Goal: Information Seeking & Learning: Learn about a topic

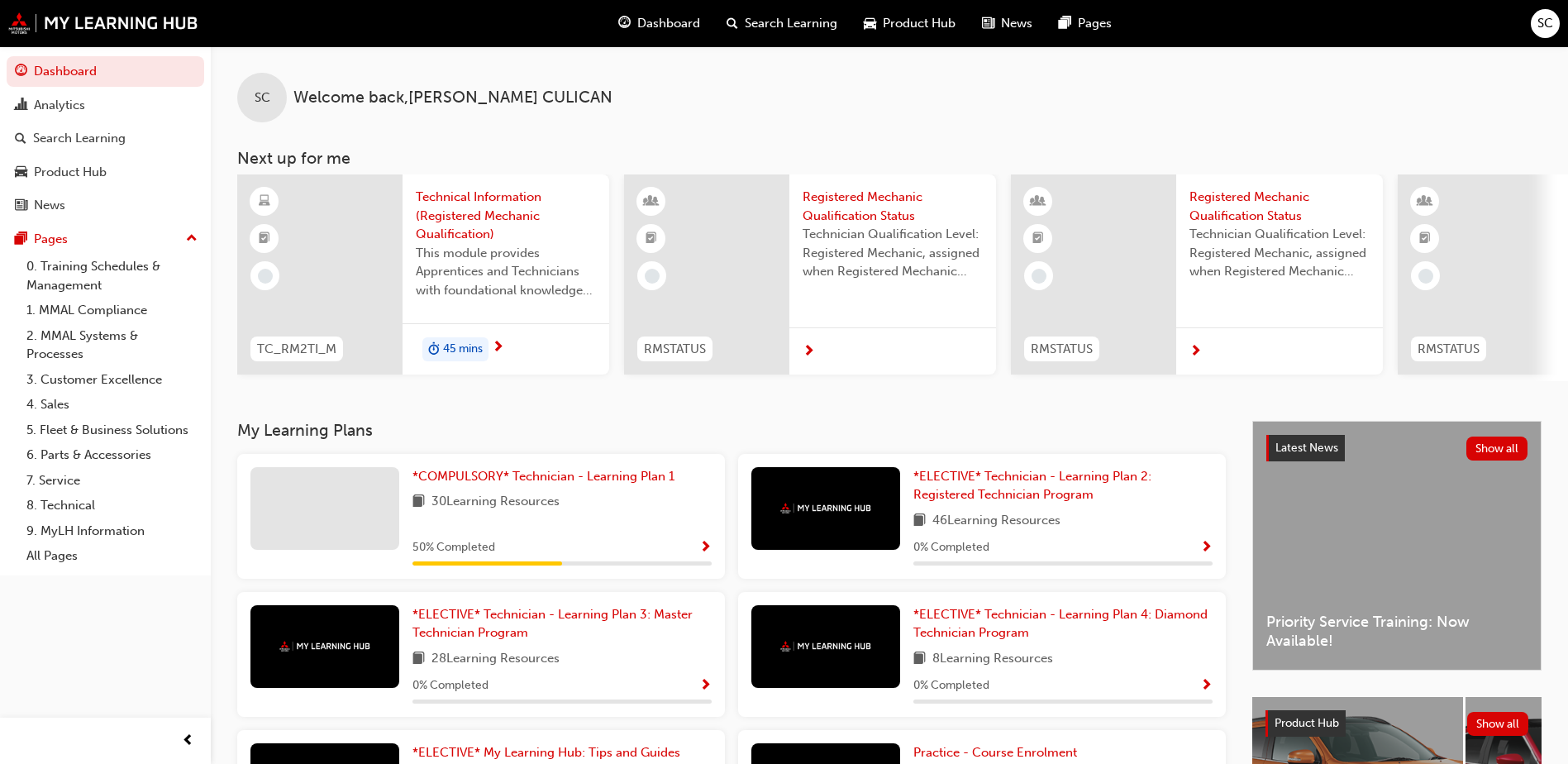
click at [492, 274] on span "This module provides Apprentices and Technicians with foundational knowledge ne…" at bounding box center [506, 272] width 180 height 56
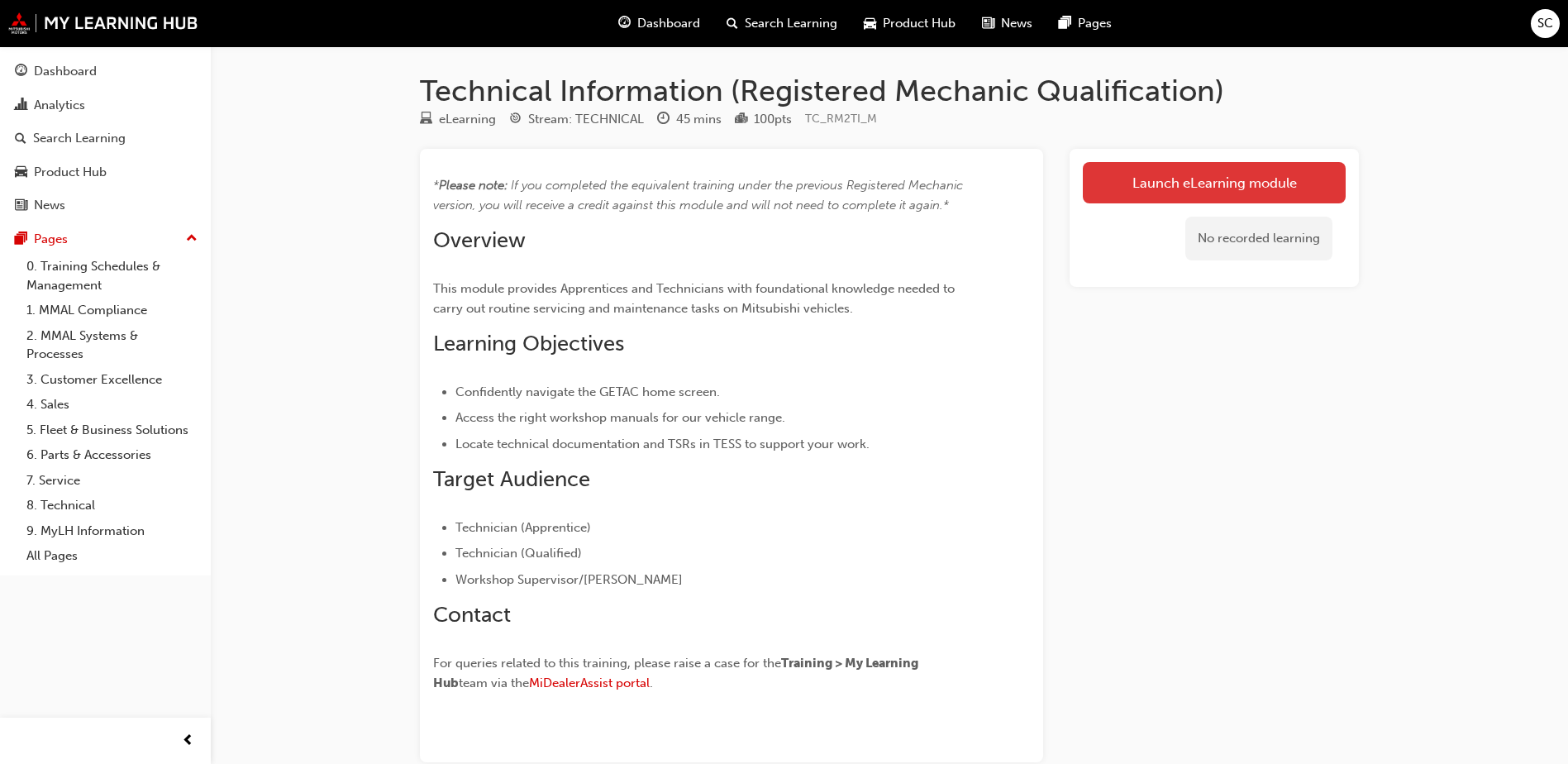
click at [1143, 191] on link "Launch eLearning module" at bounding box center [1214, 183] width 263 height 41
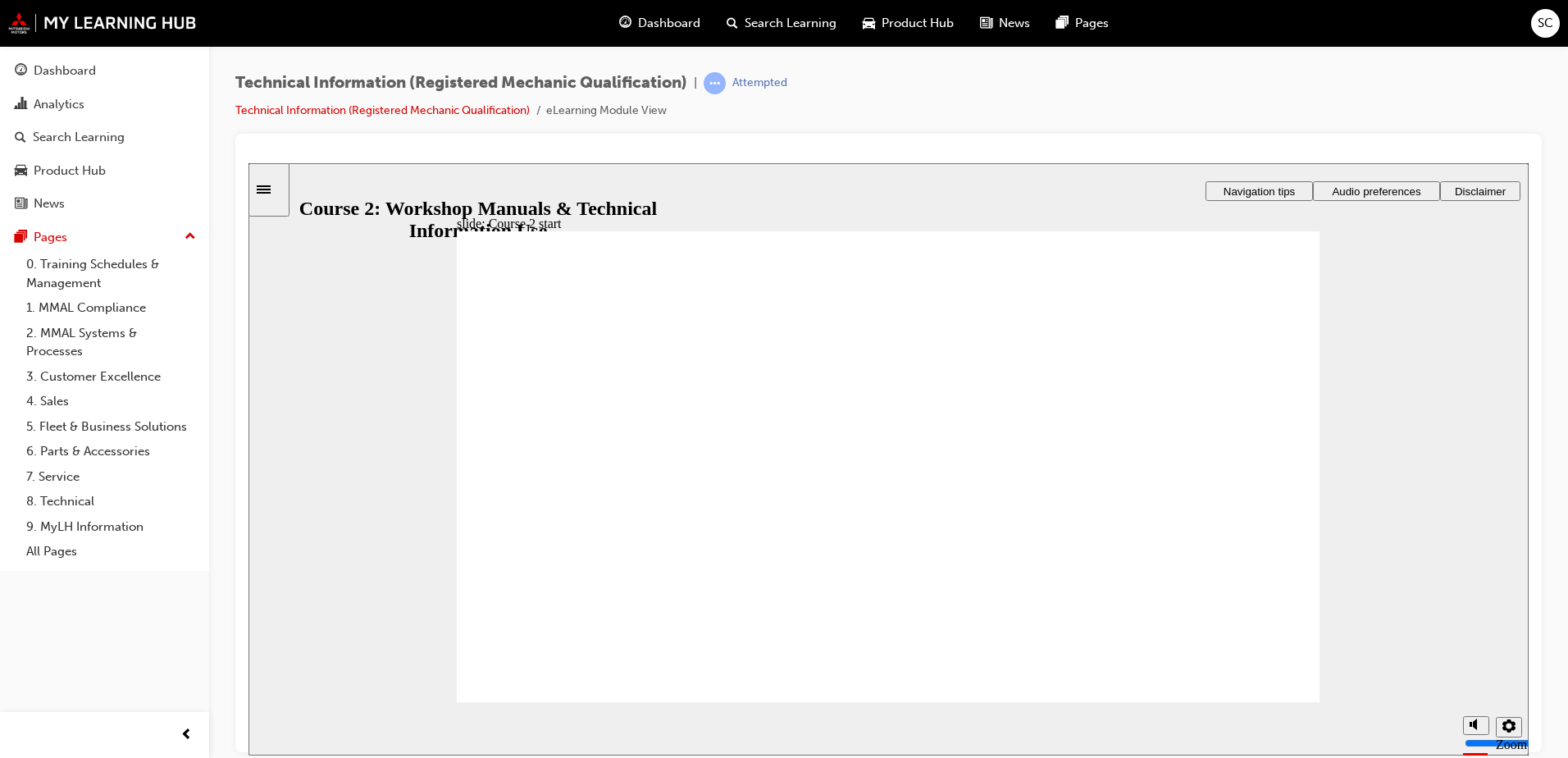
click at [1361, 185] on span "Audio preferences" at bounding box center [1375, 191] width 88 height 12
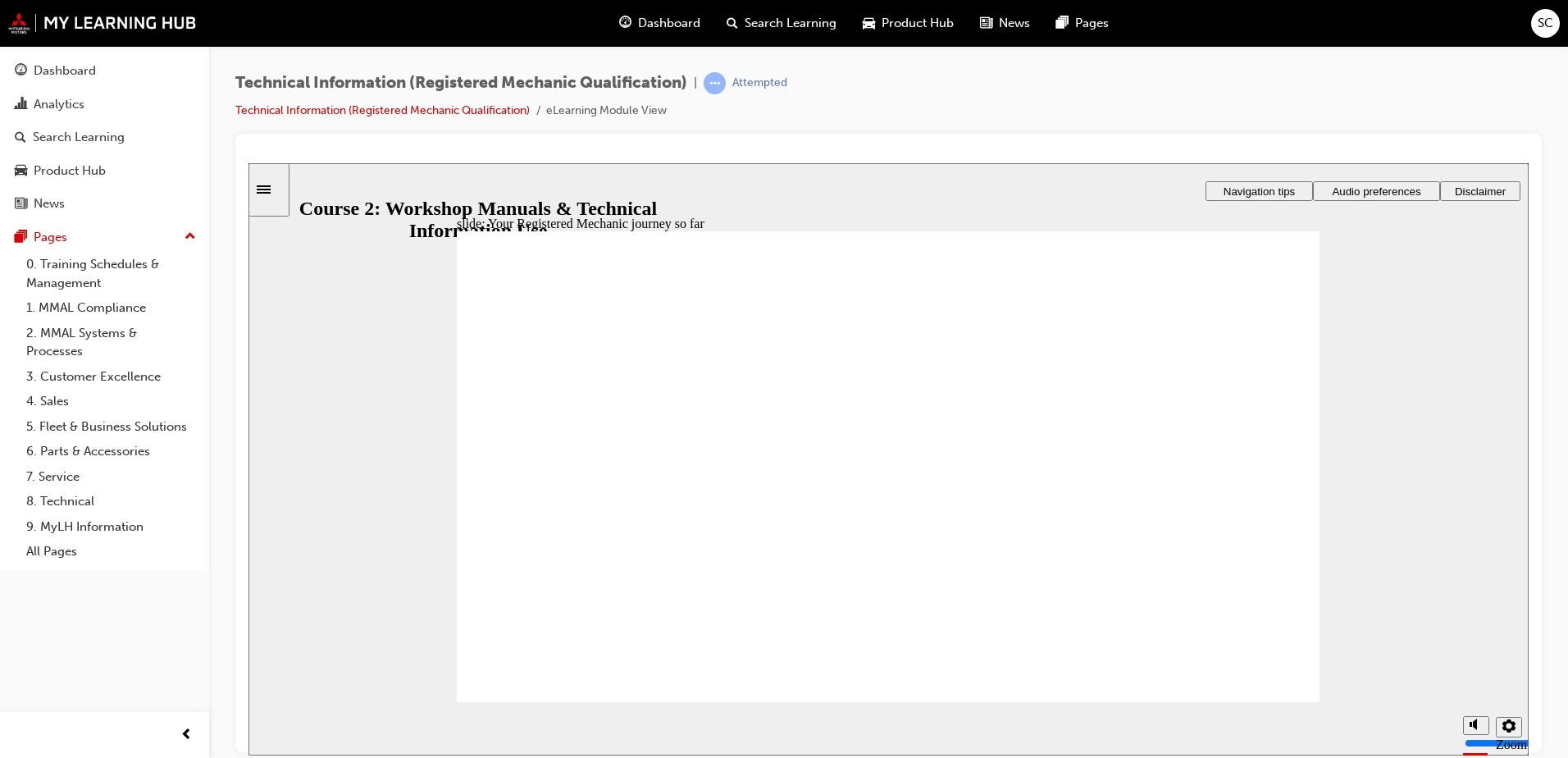
drag, startPoint x: 1266, startPoint y: 670, endPoint x: 1263, endPoint y: 677, distance: 7.6
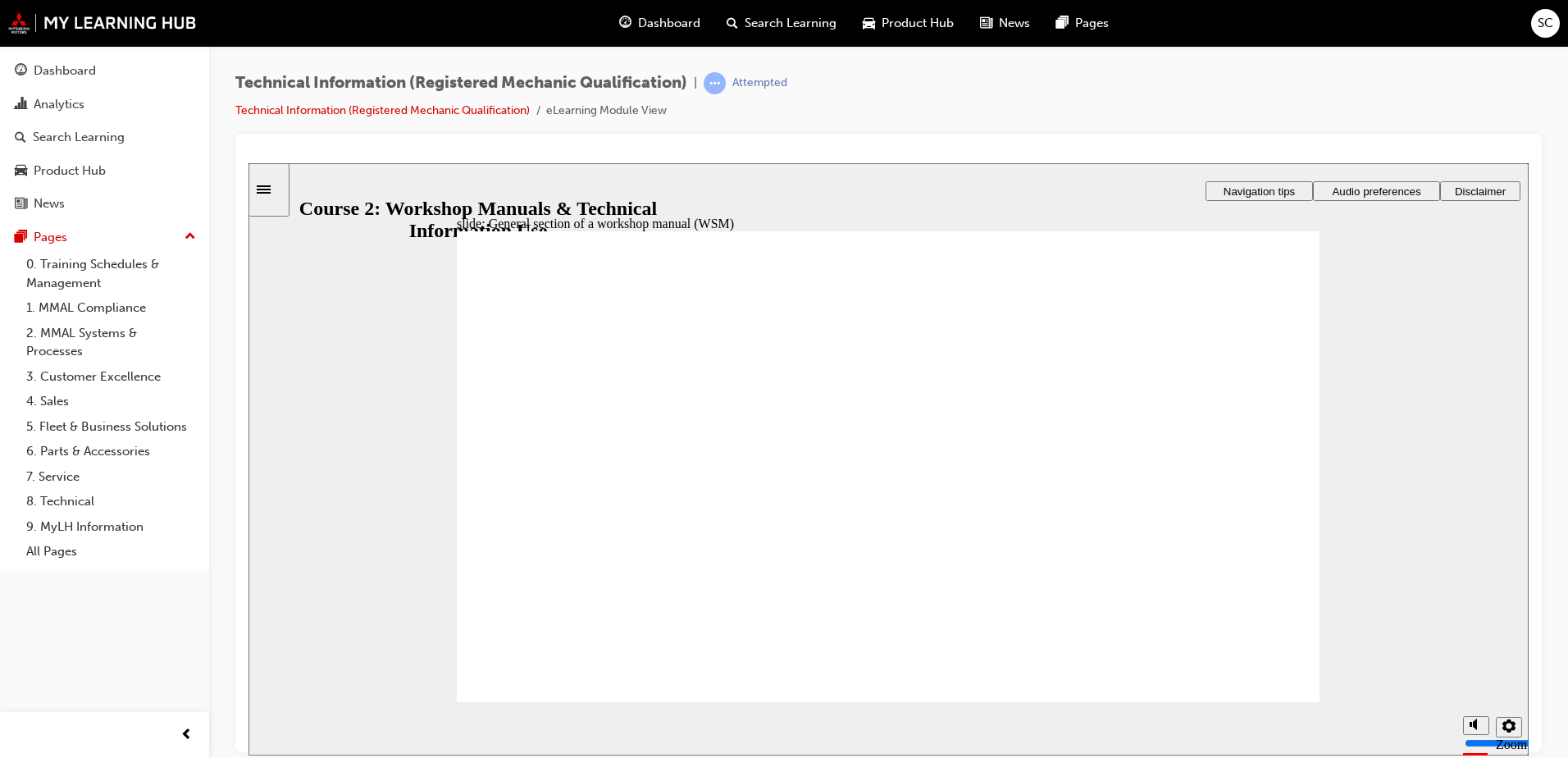
drag, startPoint x: 848, startPoint y: 602, endPoint x: 851, endPoint y: 417, distance: 185.0
drag, startPoint x: 765, startPoint y: 598, endPoint x: 866, endPoint y: 508, distance: 135.3
drag, startPoint x: 913, startPoint y: 600, endPoint x: 1104, endPoint y: 509, distance: 211.6
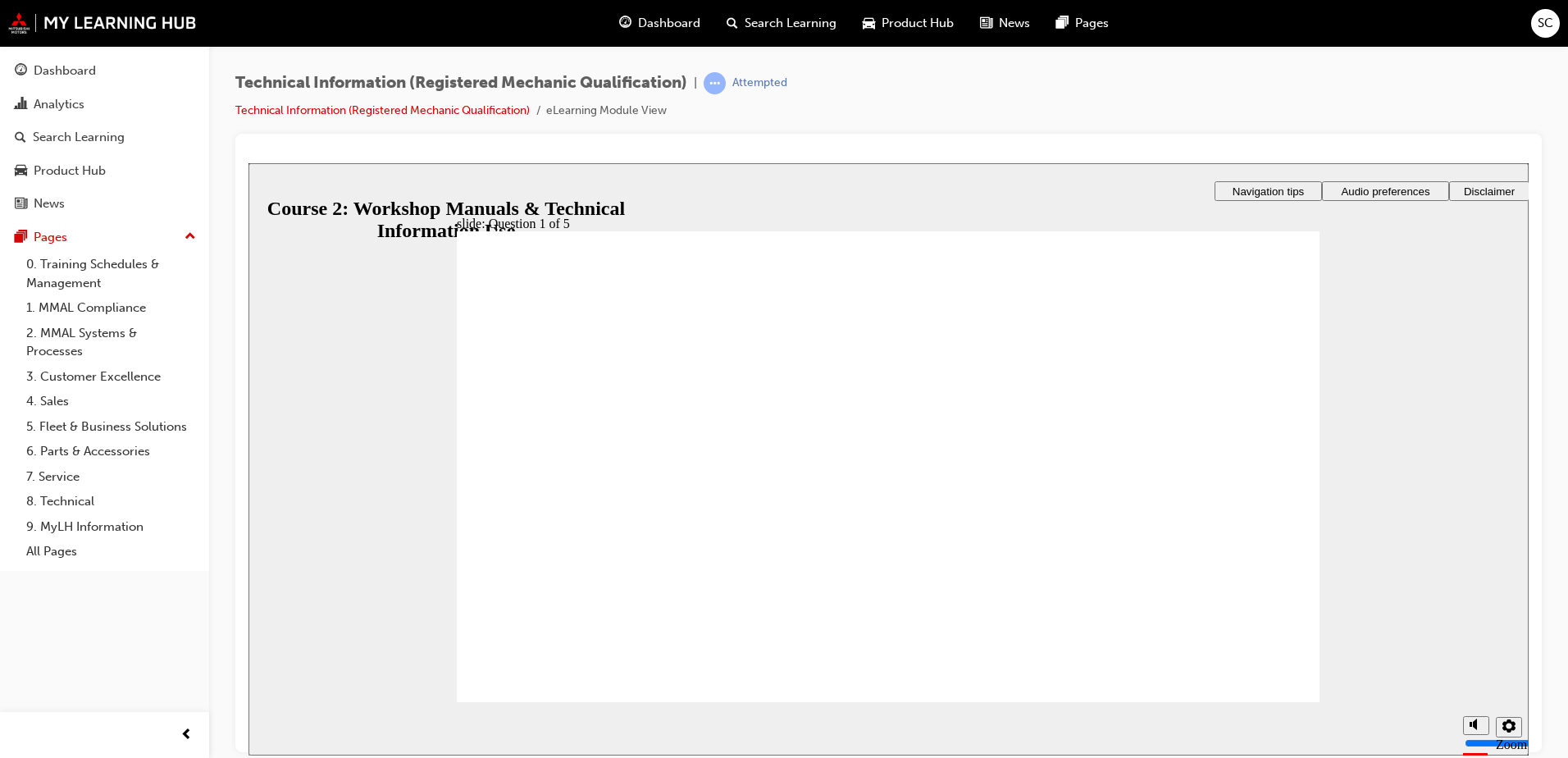
drag, startPoint x: 1022, startPoint y: 587, endPoint x: 1145, endPoint y: 449, distance: 184.9
radio input "true"
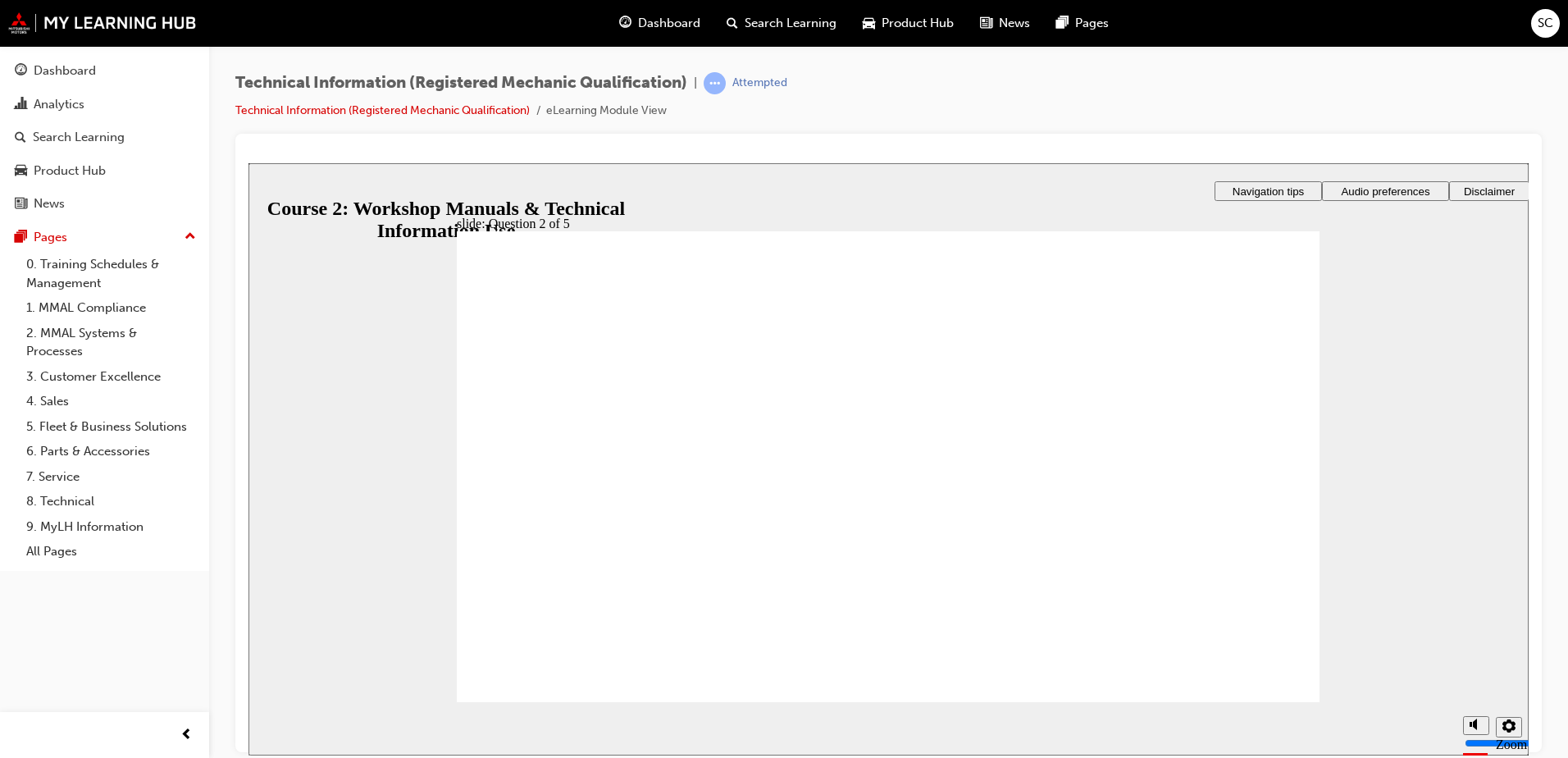
radio input "true"
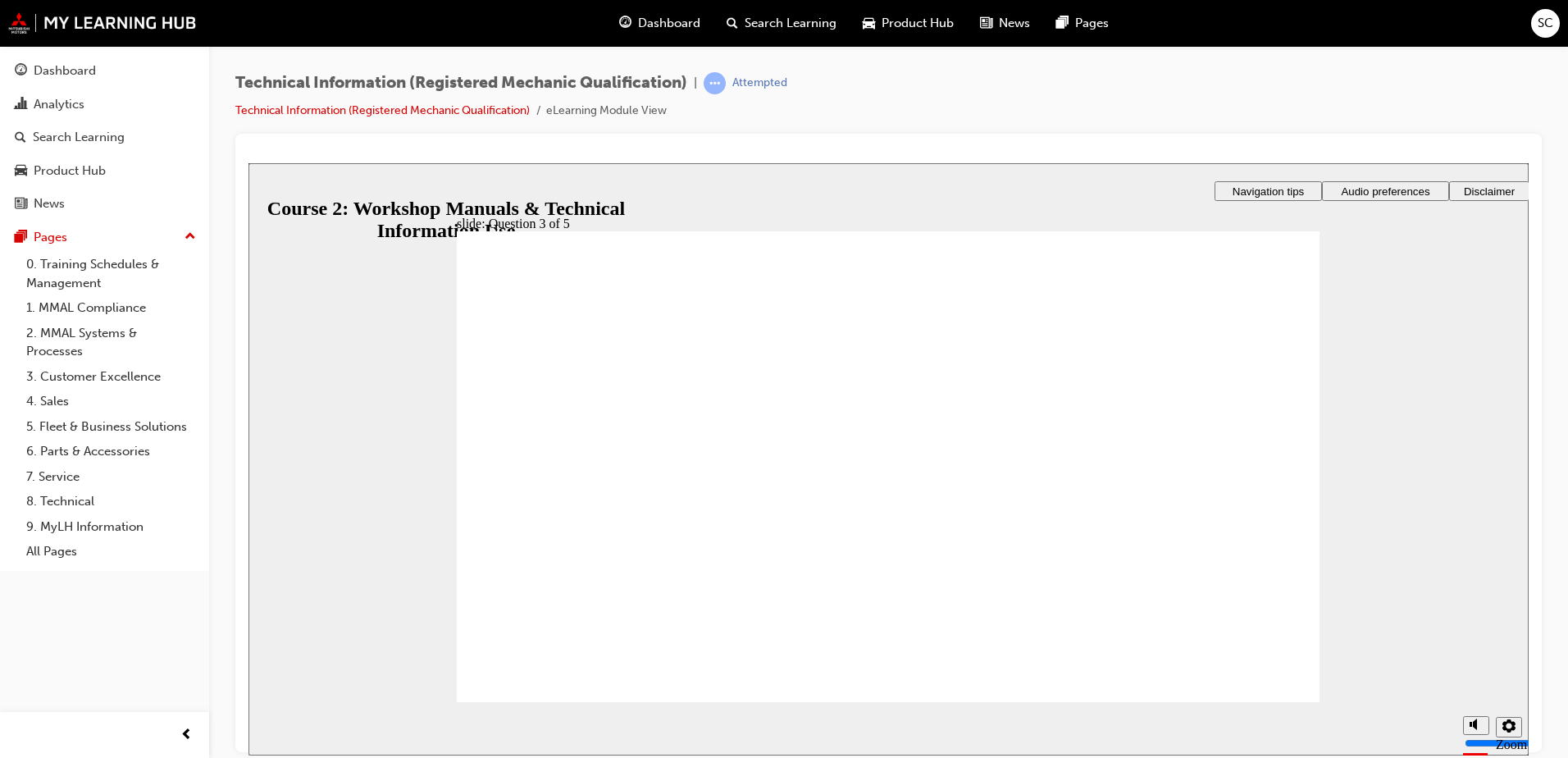
radio input "true"
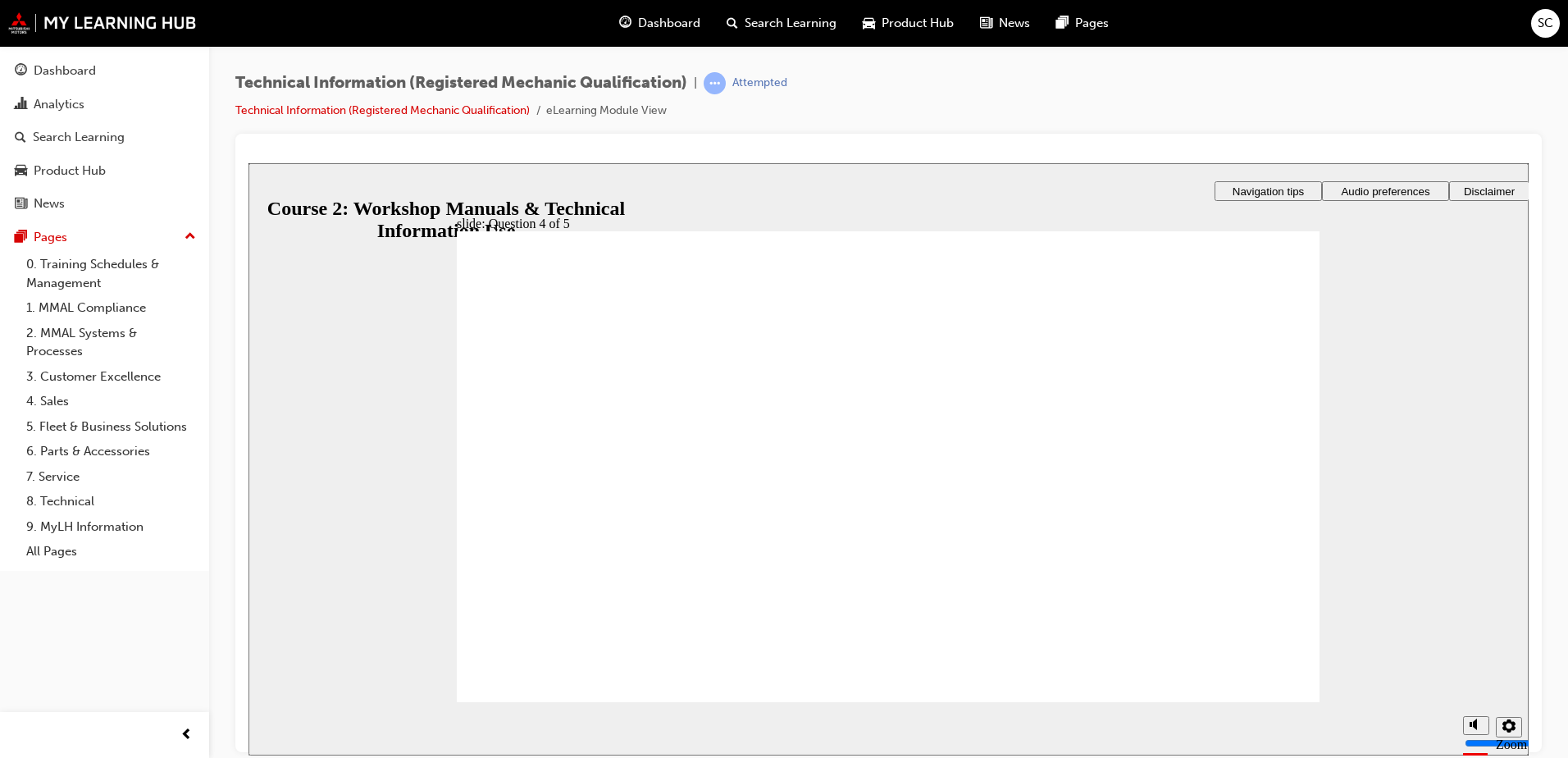
radio input "true"
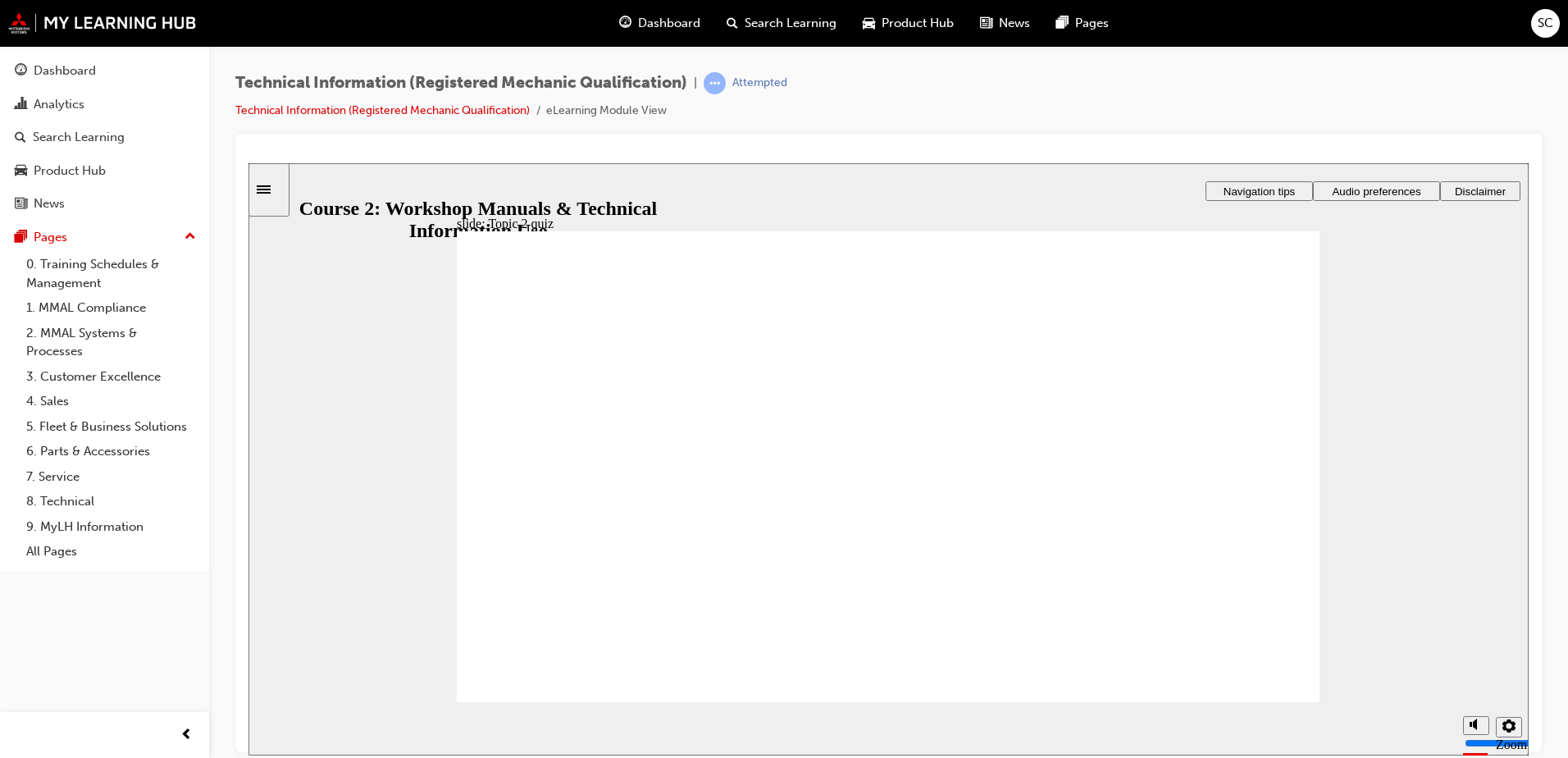
checkbox input "true"
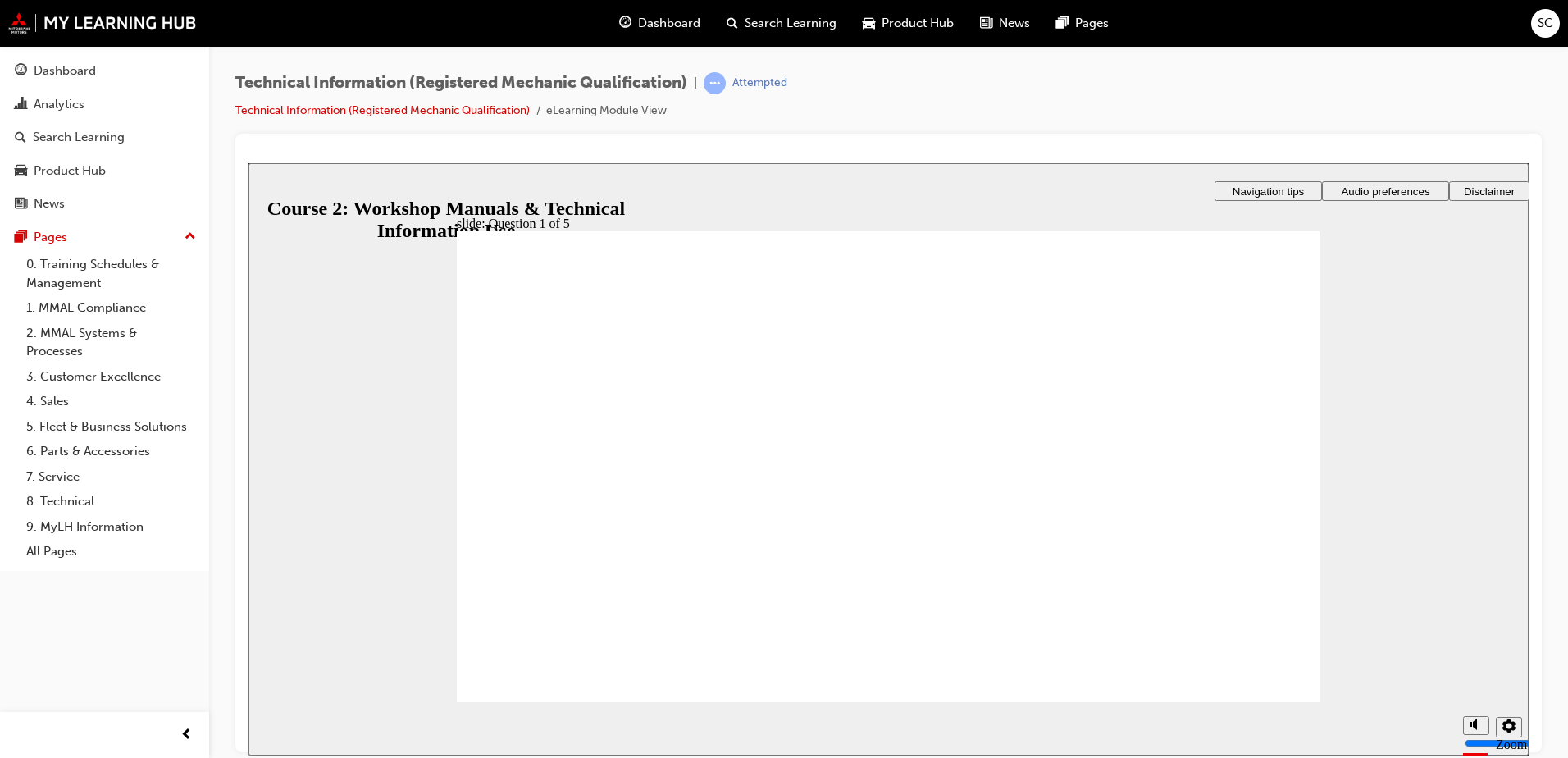
checkbox input "true"
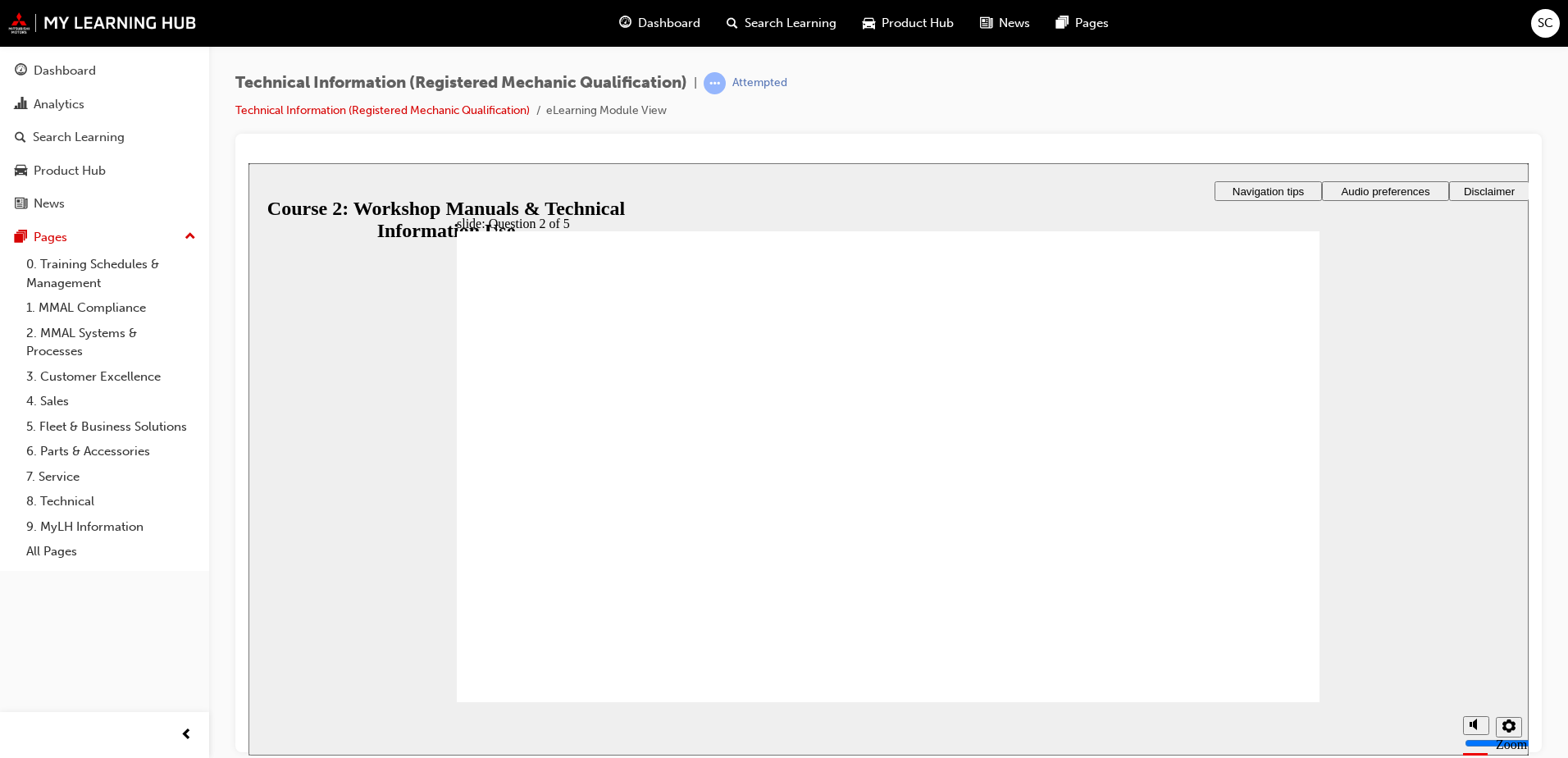
radio input "true"
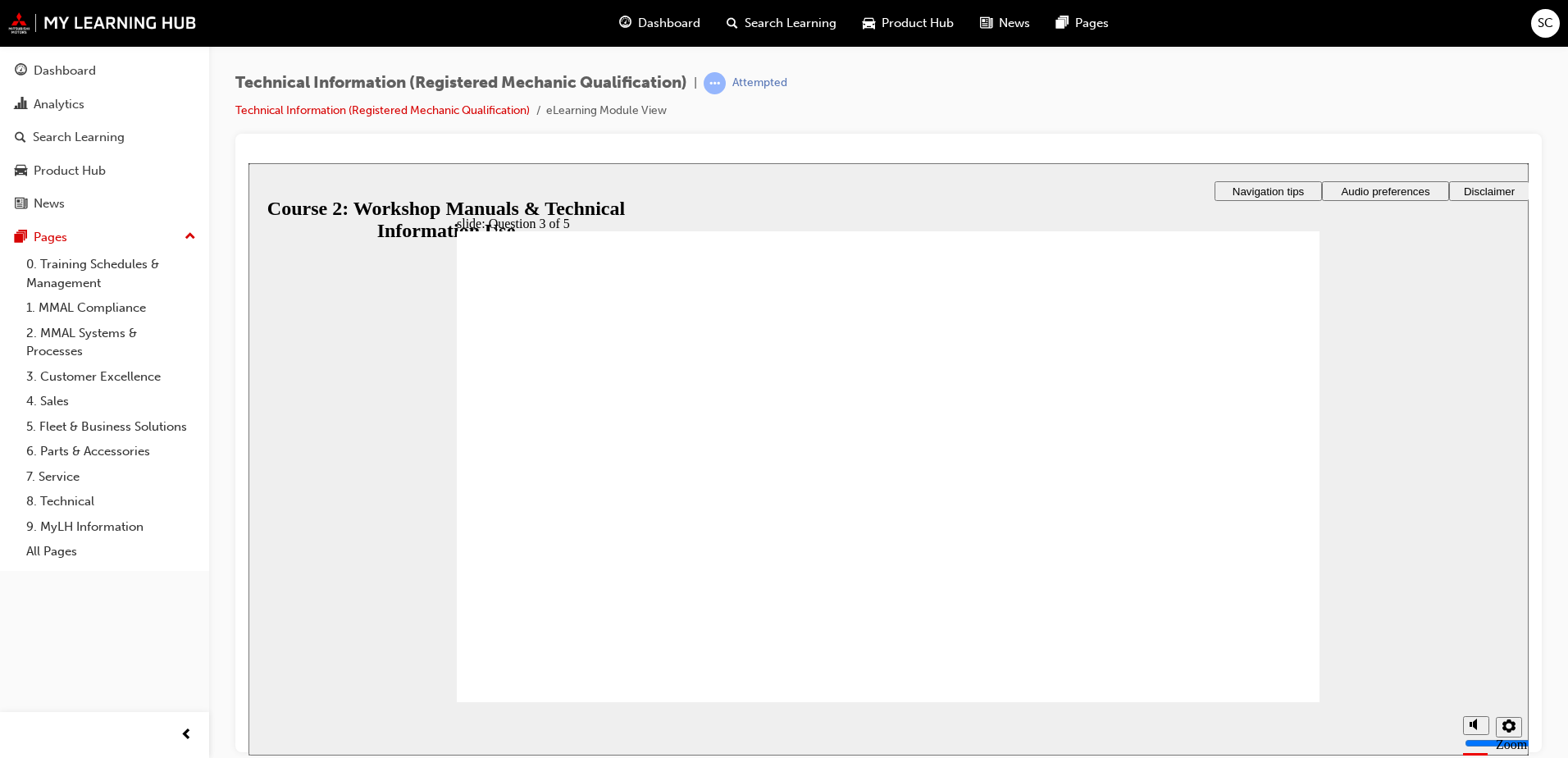
radio input "true"
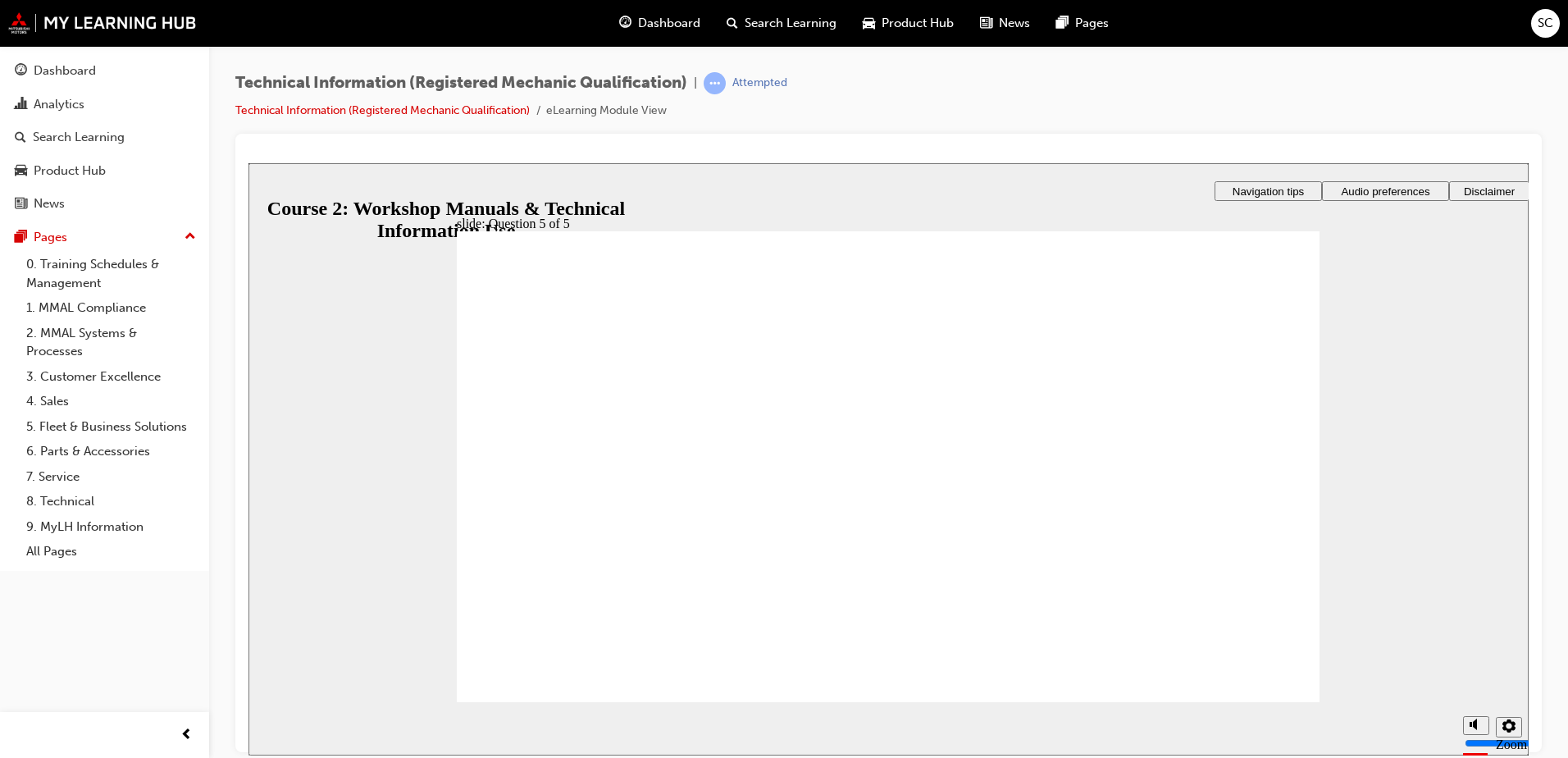
drag, startPoint x: 1241, startPoint y: 666, endPoint x: 1247, endPoint y: 675, distance: 10.8
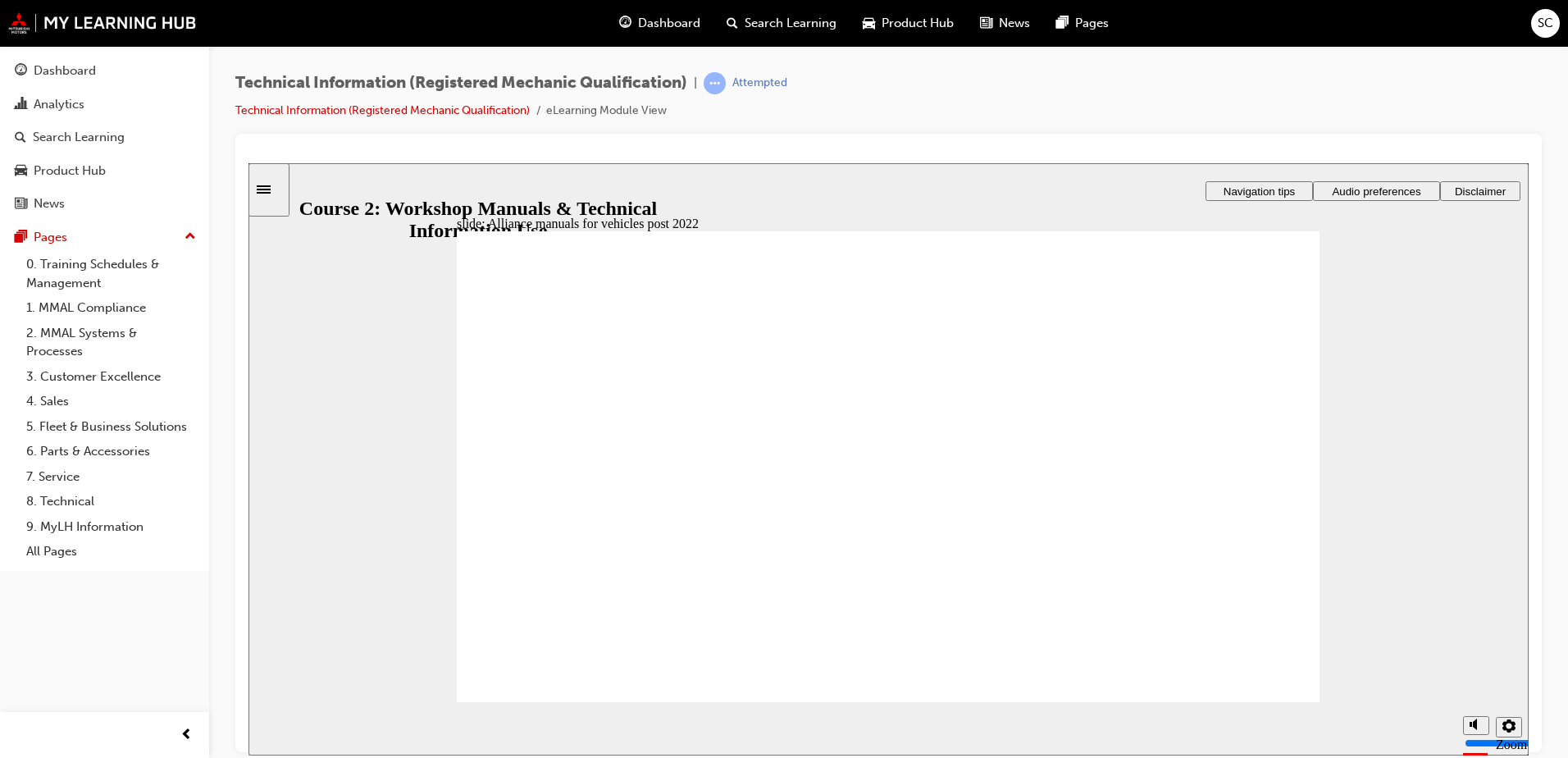
radio input "true"
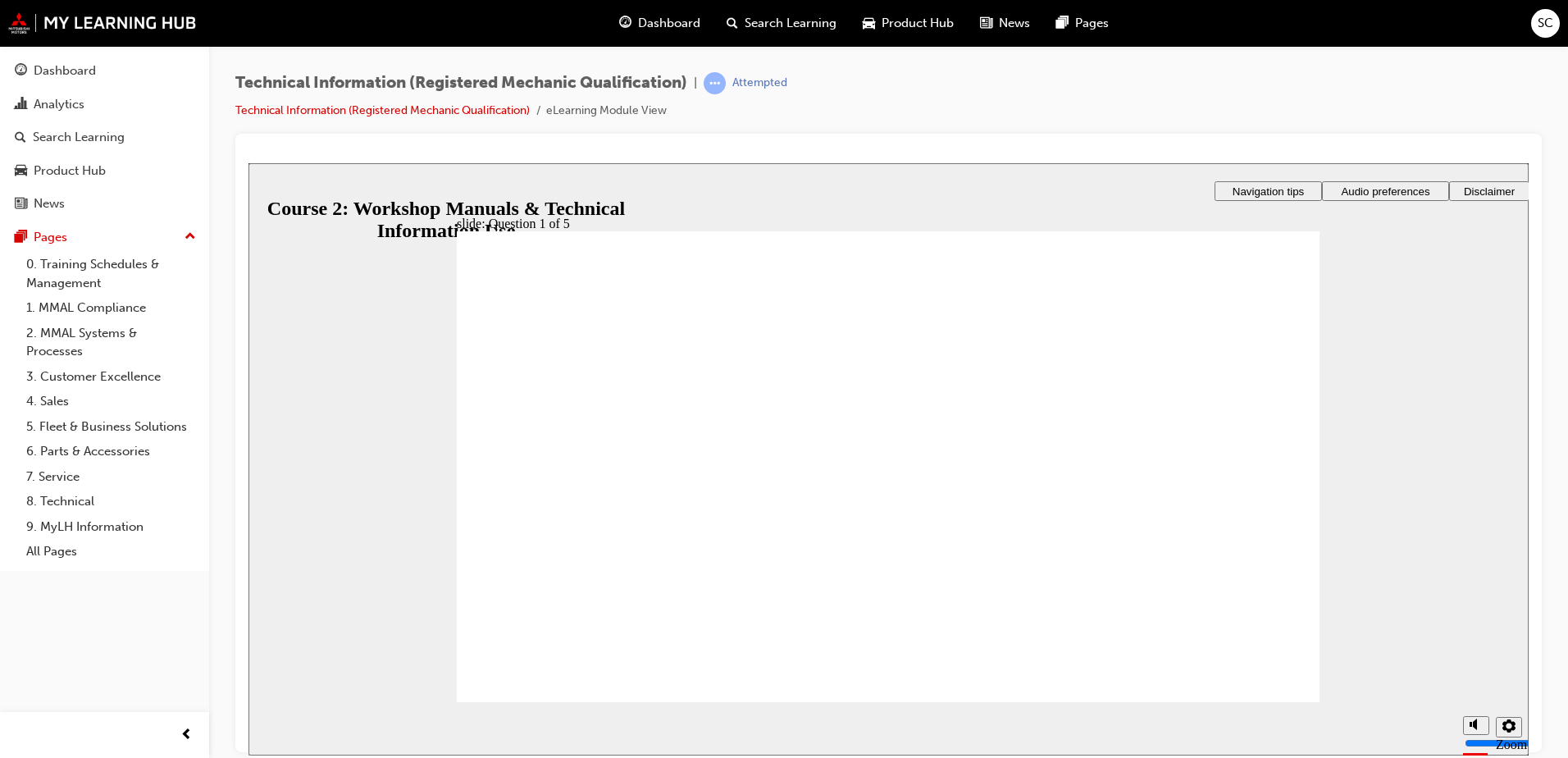
radio input "true"
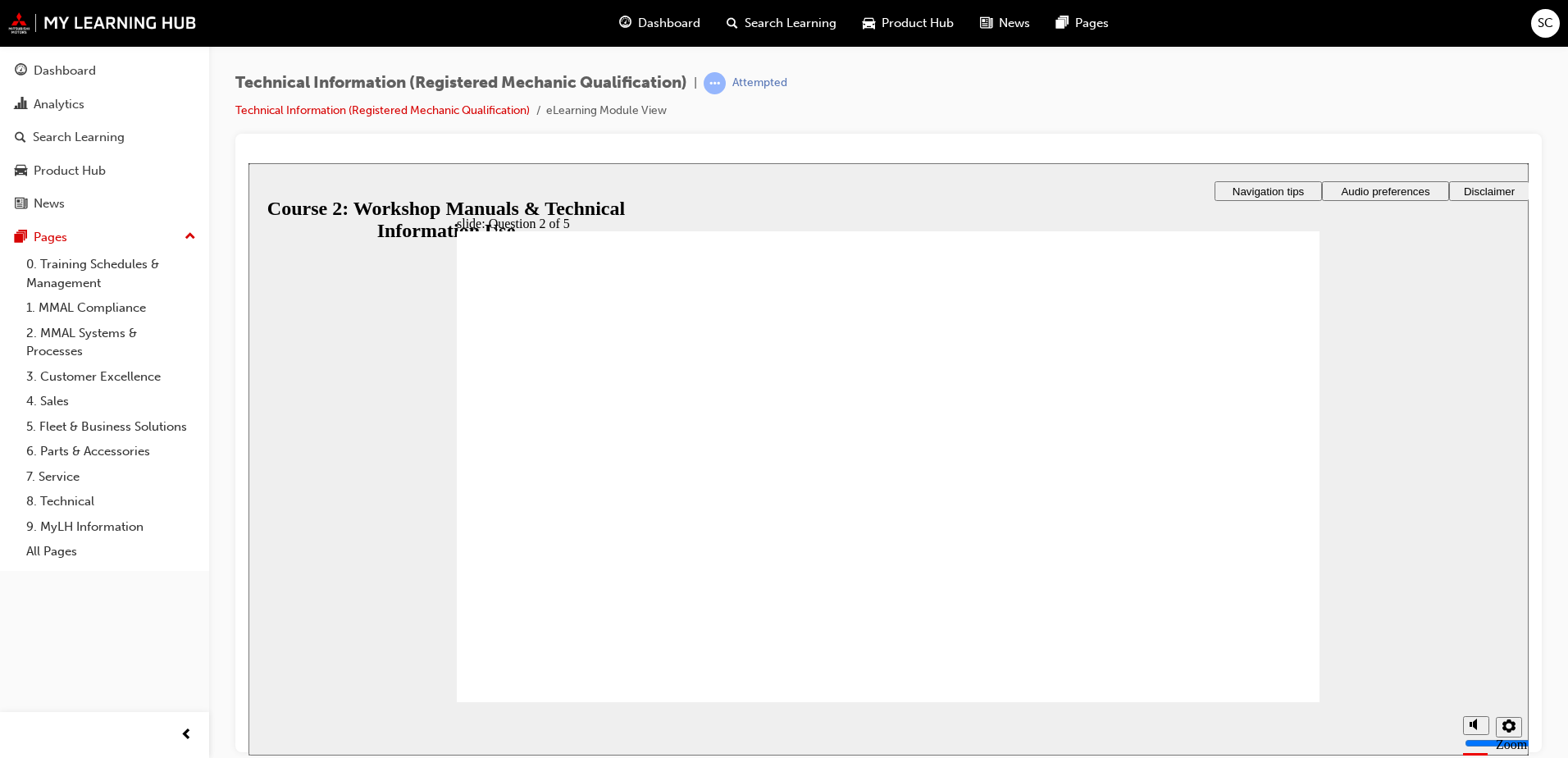
radio input "true"
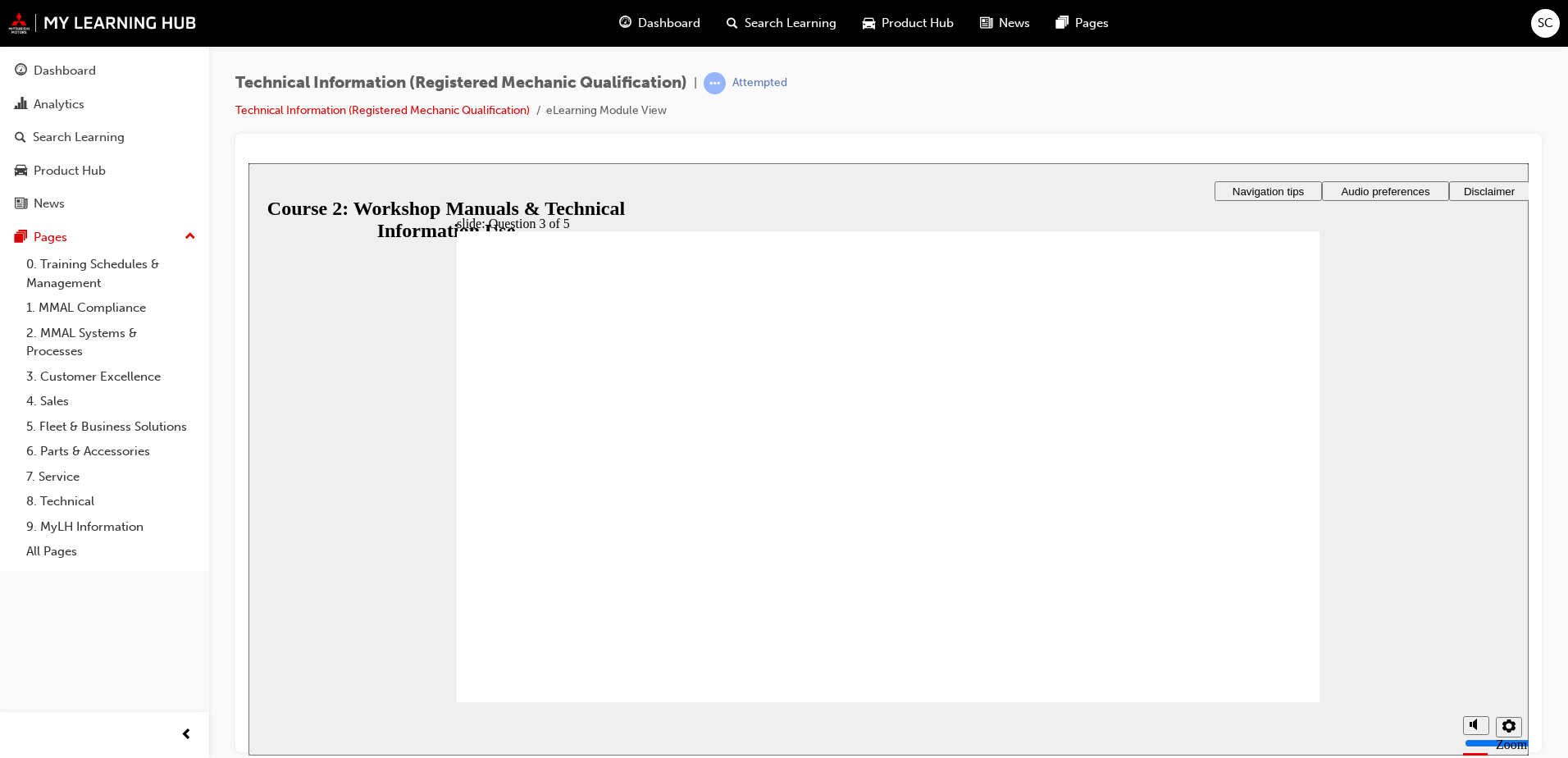
radio input "true"
drag, startPoint x: 1284, startPoint y: 676, endPoint x: 1241, endPoint y: 683, distance: 43.6
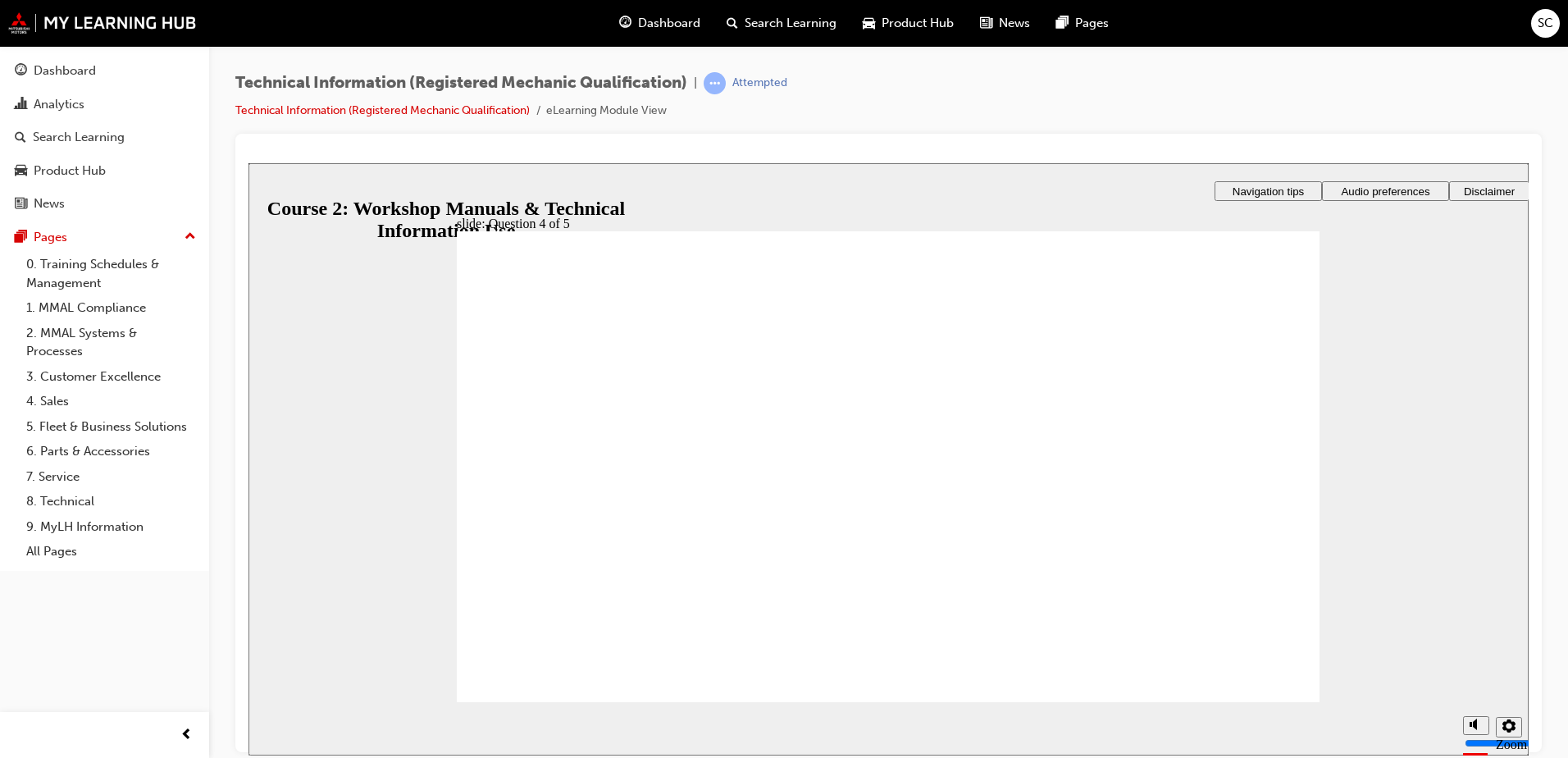
radio input "true"
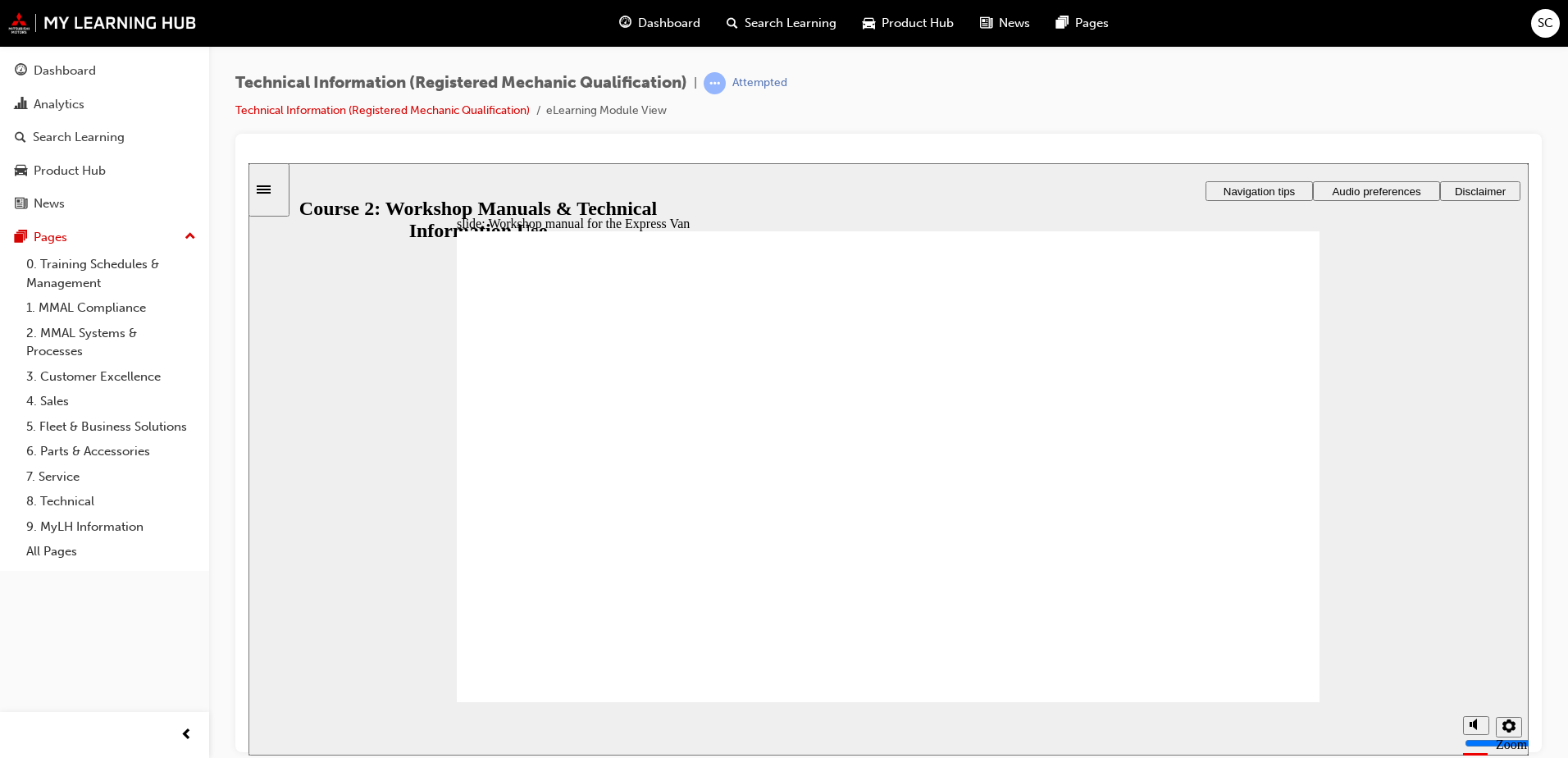
drag, startPoint x: 689, startPoint y: 522, endPoint x: 664, endPoint y: 533, distance: 27.3
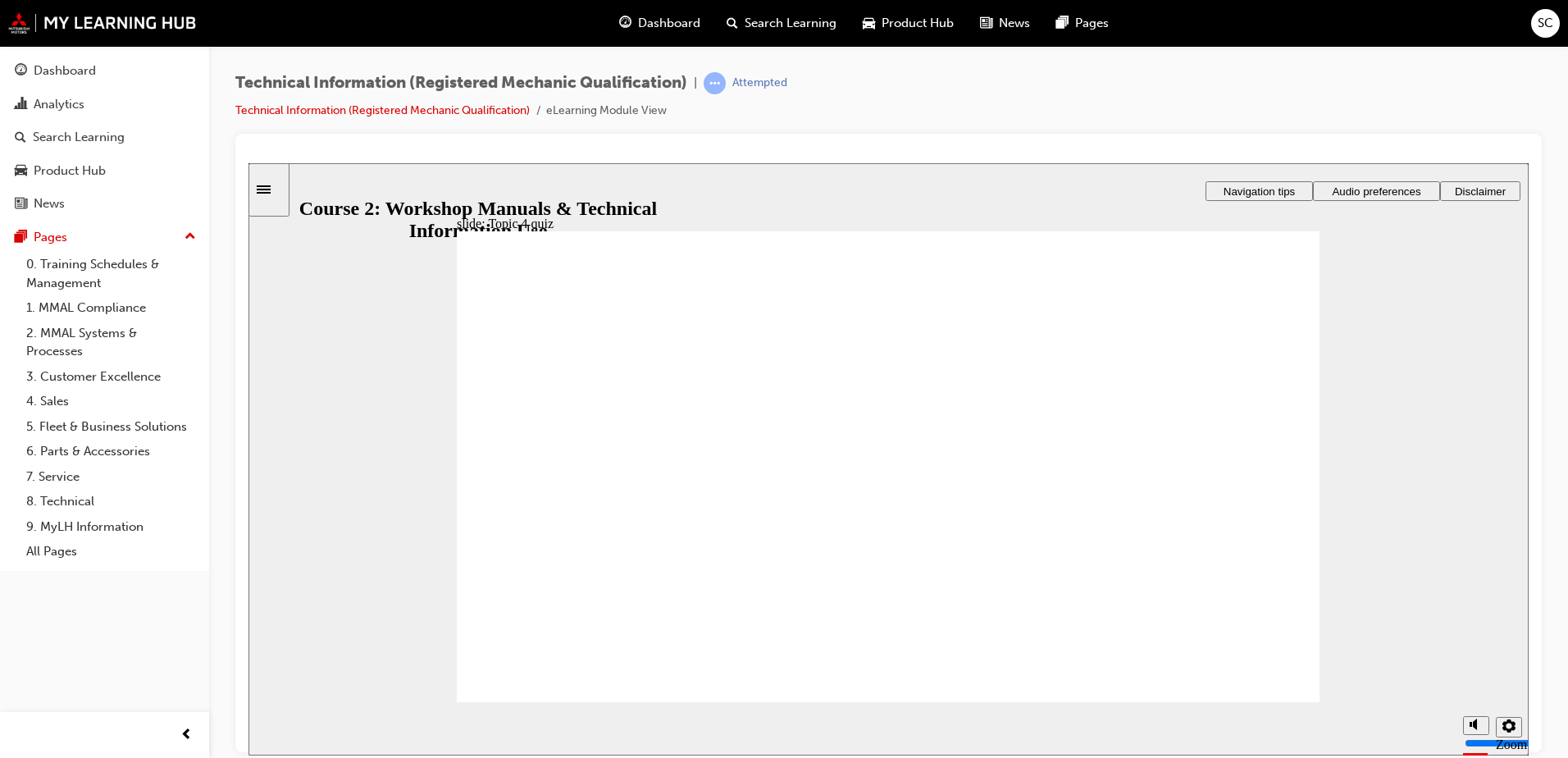
radio input "true"
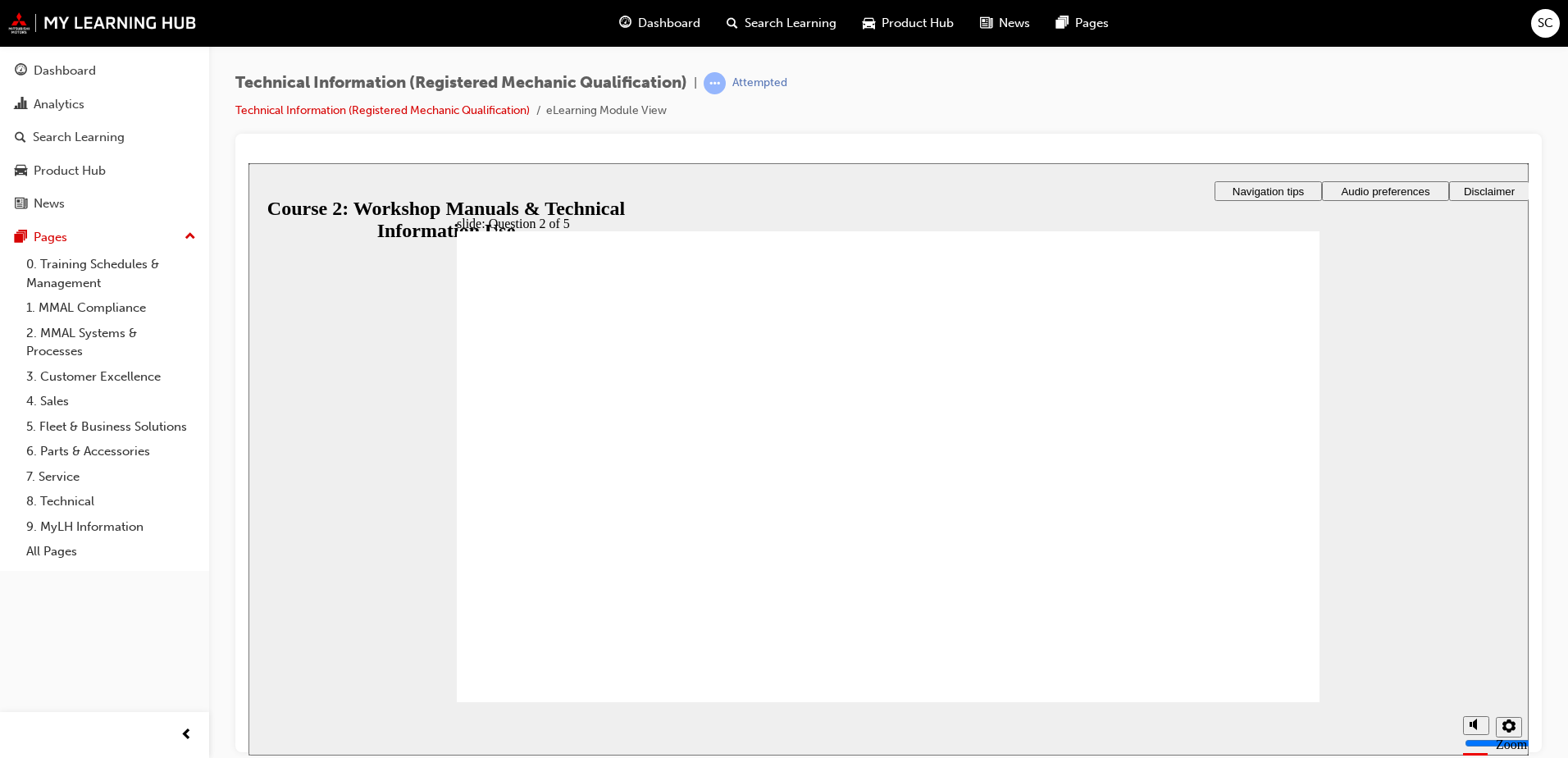
drag, startPoint x: 1247, startPoint y: 684, endPoint x: 433, endPoint y: 468, distance: 842.2
radio input "true"
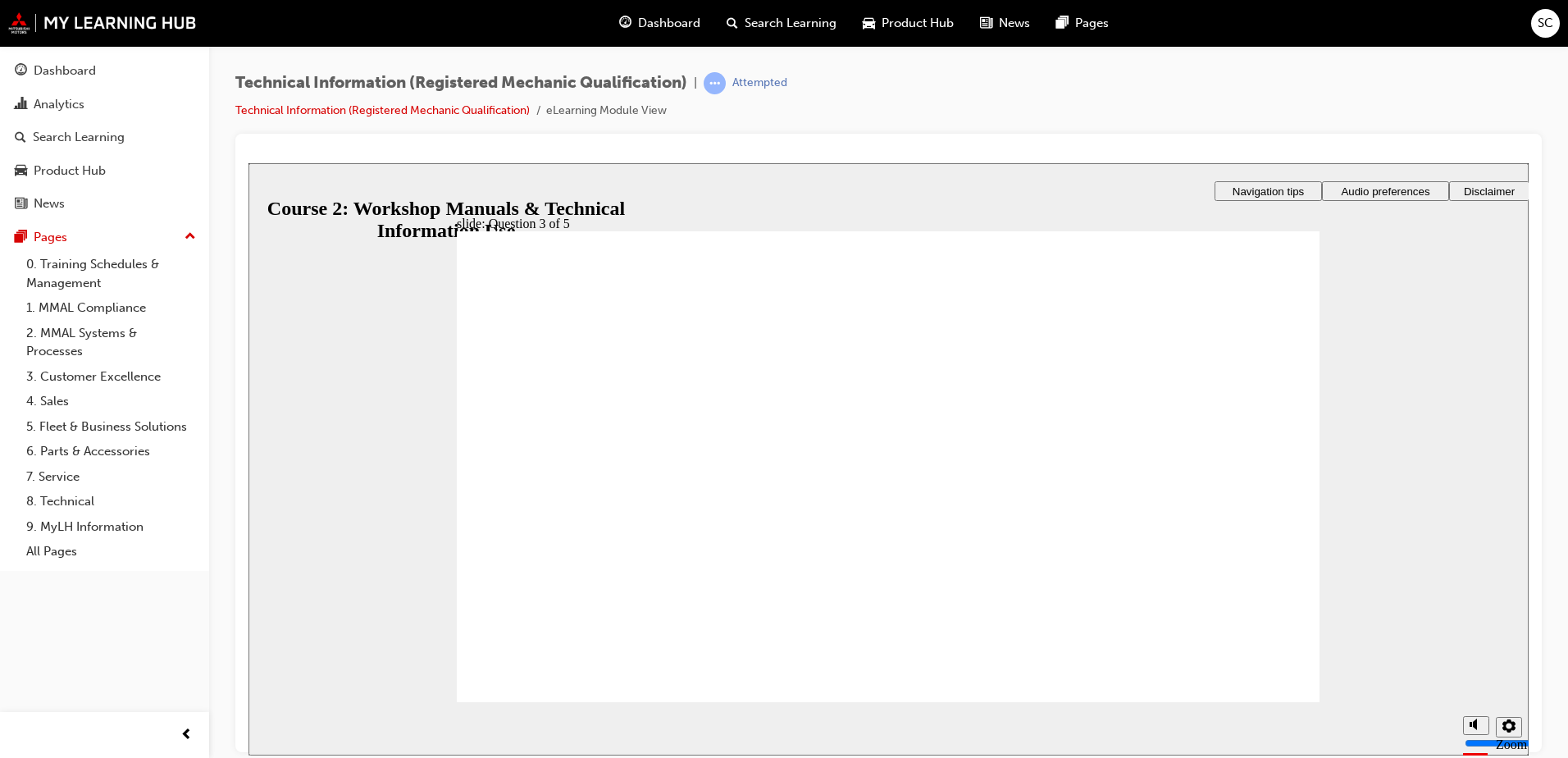
drag, startPoint x: 1008, startPoint y: 555, endPoint x: 630, endPoint y: 503, distance: 381.6
drag, startPoint x: 961, startPoint y: 459, endPoint x: 919, endPoint y: 459, distance: 42.0
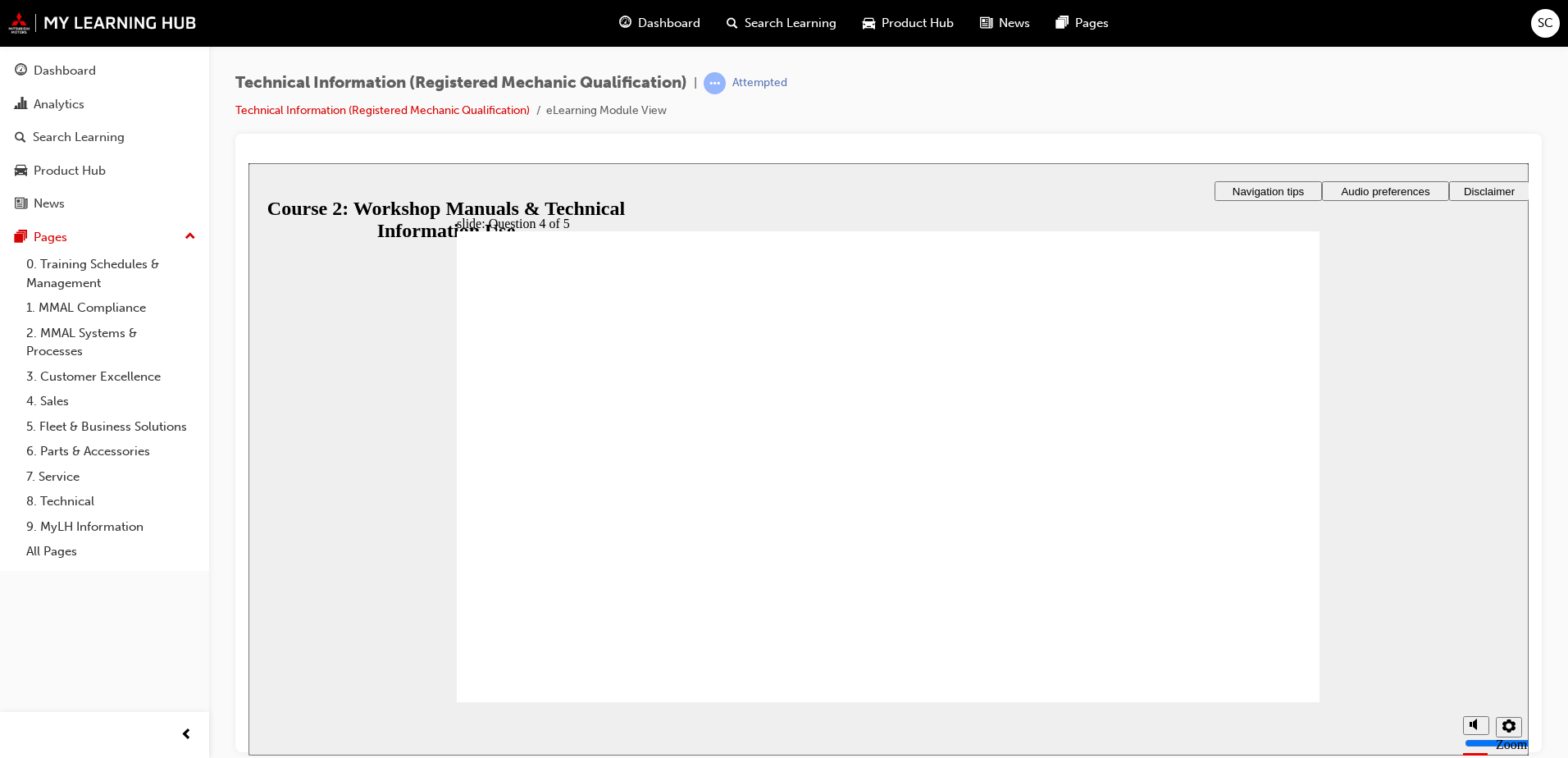
drag, startPoint x: 968, startPoint y: 570, endPoint x: 940, endPoint y: 566, distance: 28.3
drag, startPoint x: 984, startPoint y: 399, endPoint x: 969, endPoint y: 399, distance: 15.0
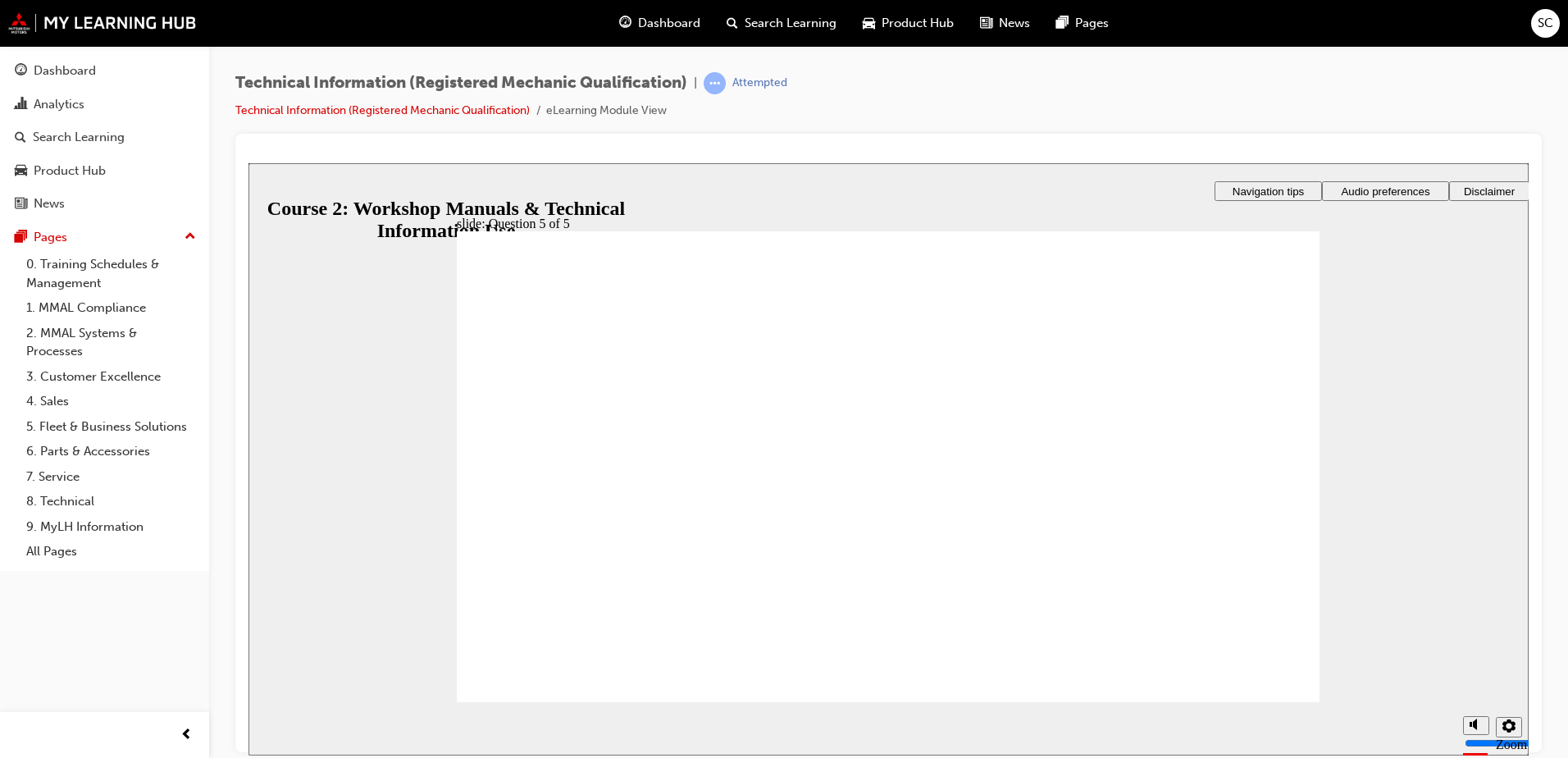
radio input "true"
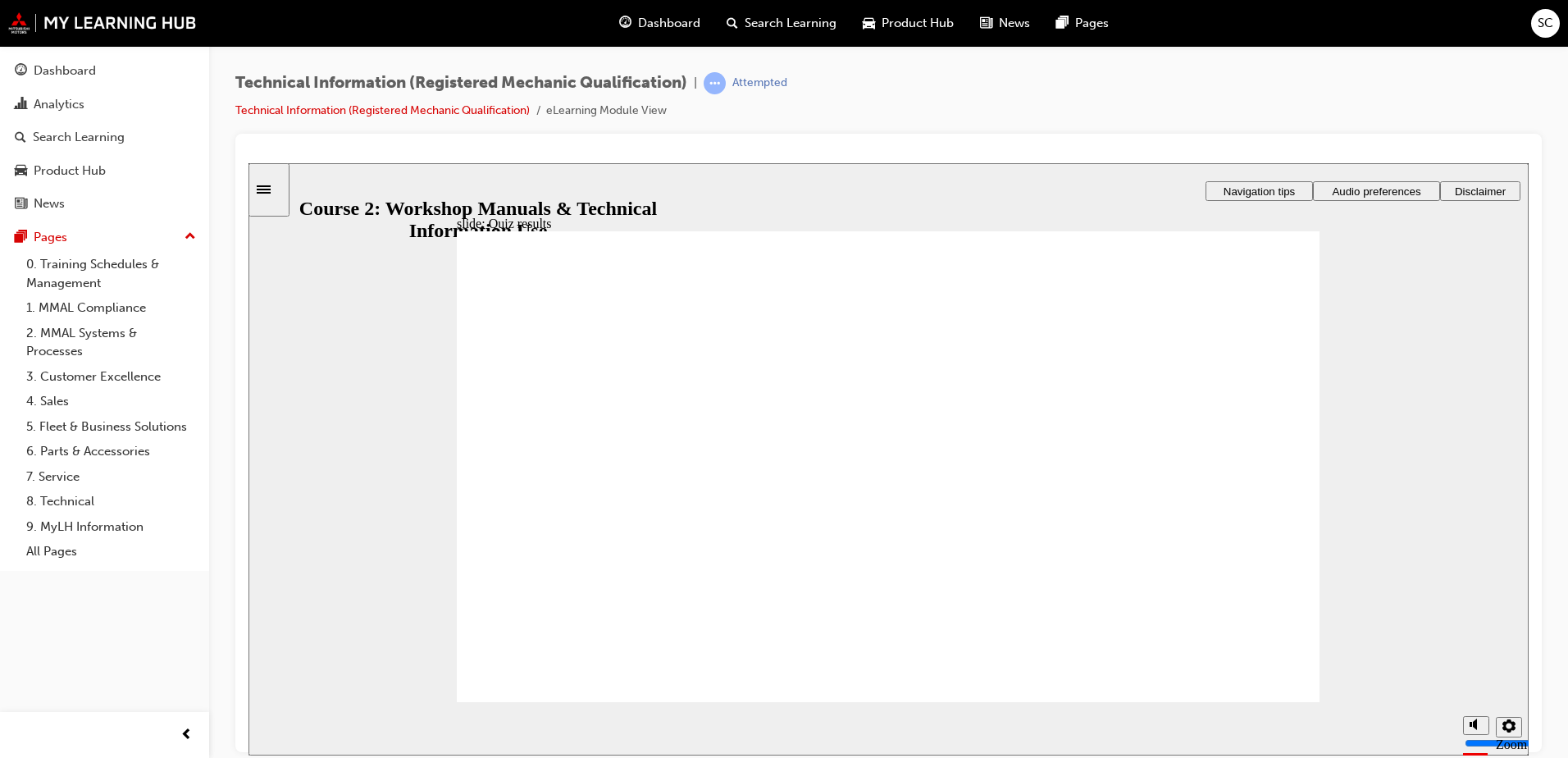
radio input "true"
drag, startPoint x: 1275, startPoint y: 692, endPoint x: 1243, endPoint y: 696, distance: 32.2
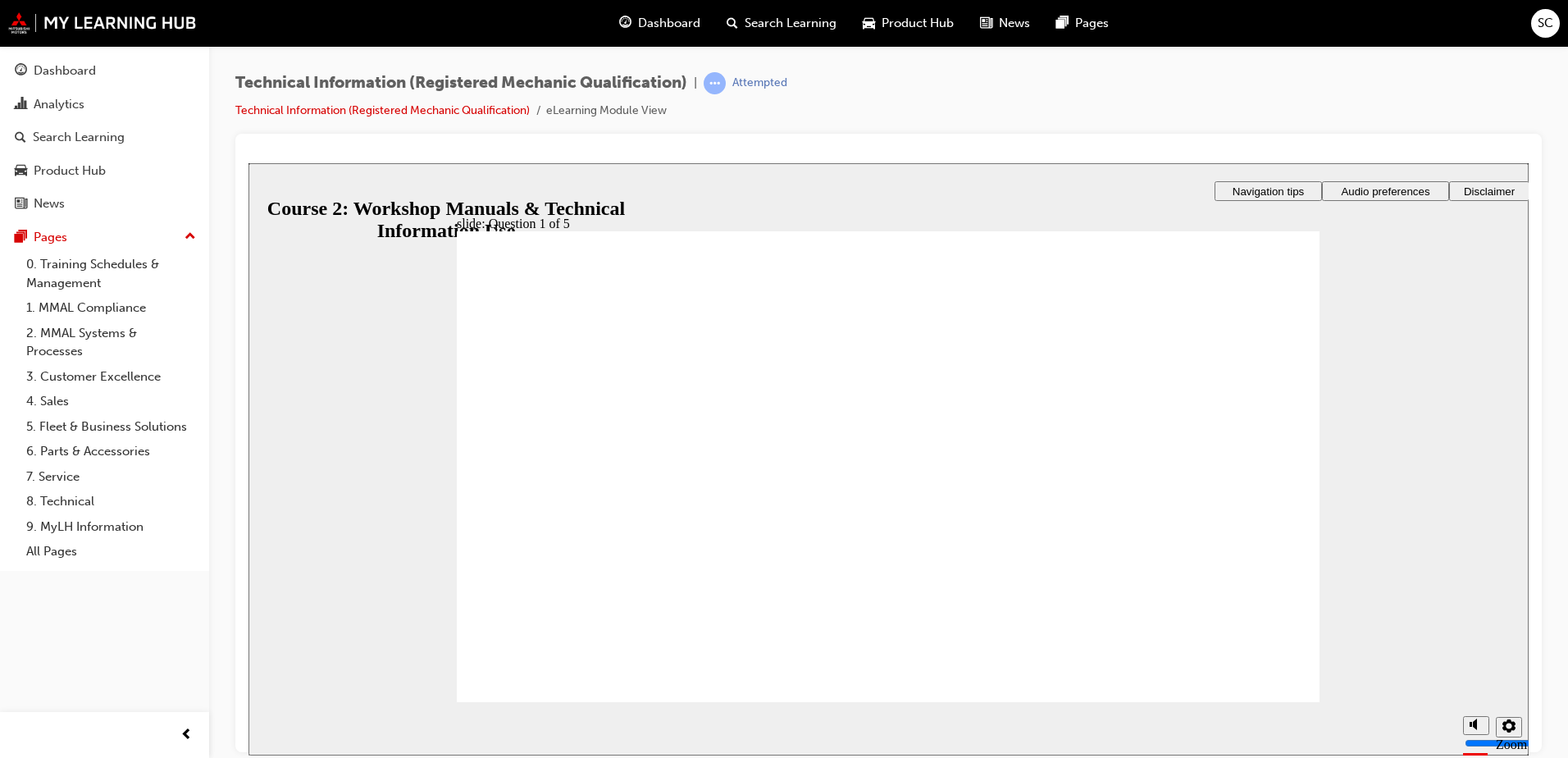
radio input "true"
drag, startPoint x: 1249, startPoint y: 687, endPoint x: 1041, endPoint y: 607, distance: 222.9
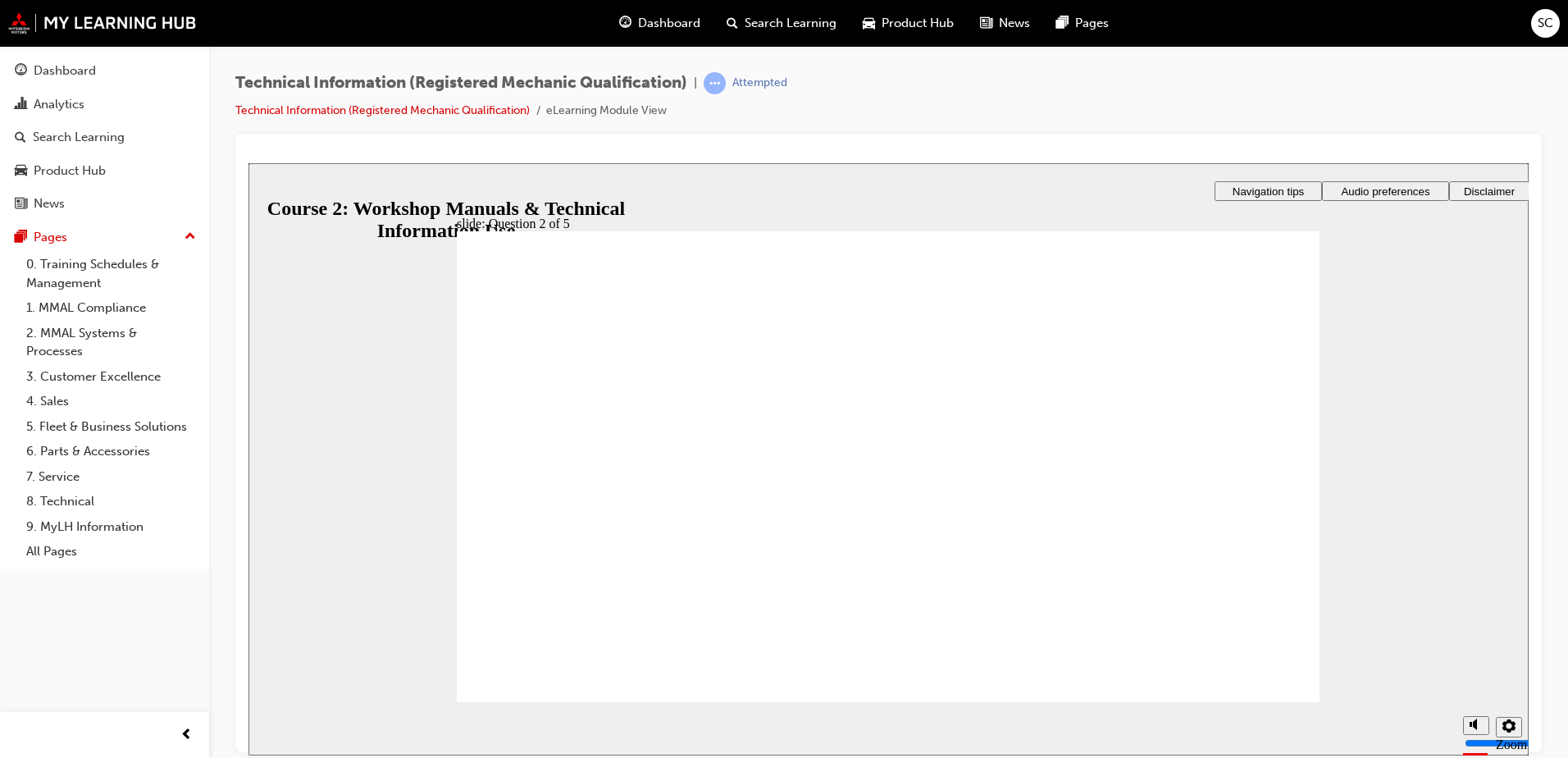
radio input "true"
drag, startPoint x: 1246, startPoint y: 703, endPoint x: 1234, endPoint y: 691, distance: 17.0
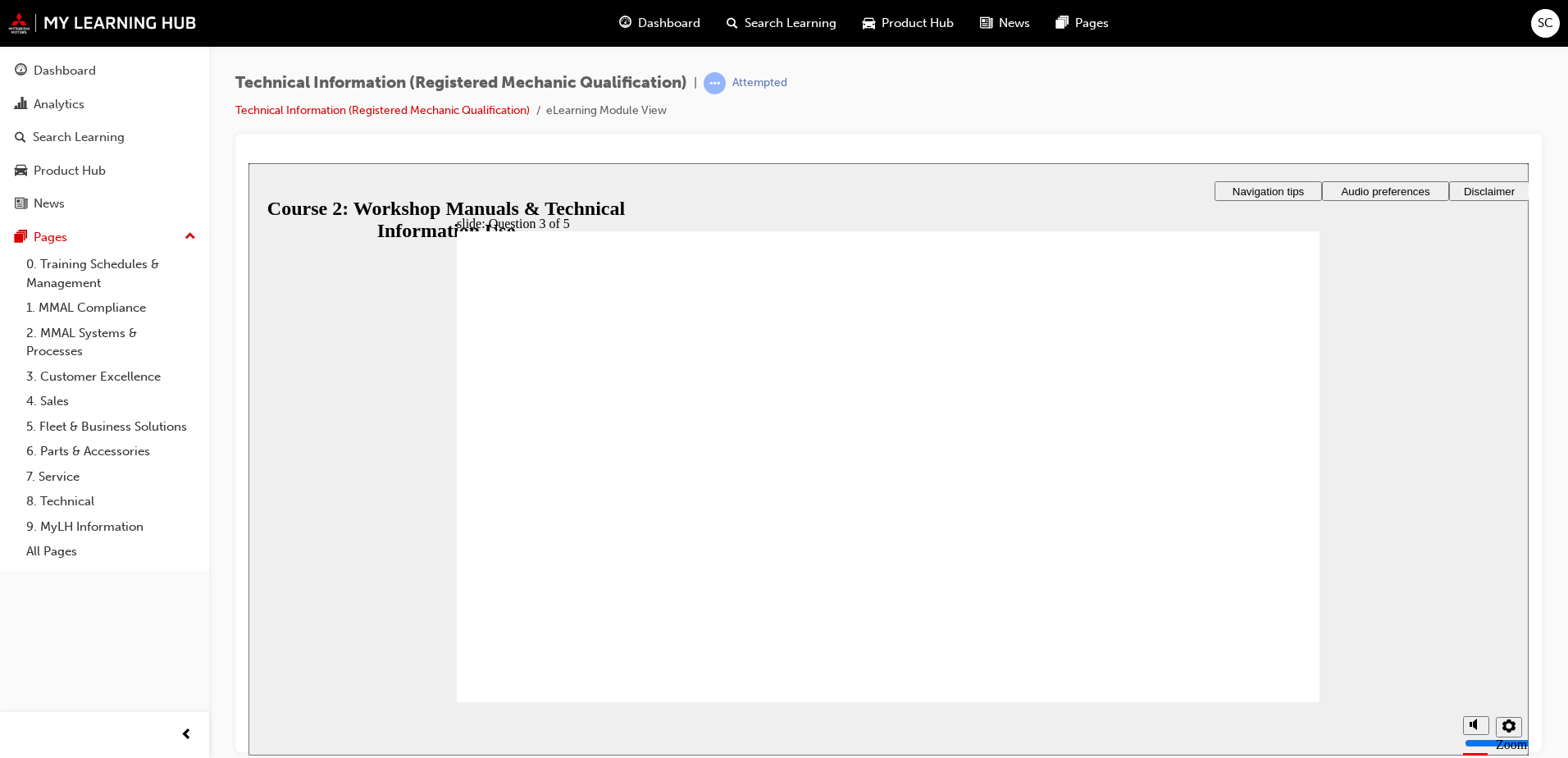
click at [1244, 701] on section "Playback Speed 2 1.75 1.5 1.25 0.75" at bounding box center [888, 728] width 1280 height 54
drag, startPoint x: 969, startPoint y: 512, endPoint x: 903, endPoint y: 461, distance: 83.4
drag, startPoint x: 953, startPoint y: 403, endPoint x: 914, endPoint y: 513, distance: 116.7
drag, startPoint x: 951, startPoint y: 566, endPoint x: 919, endPoint y: 571, distance: 32.4
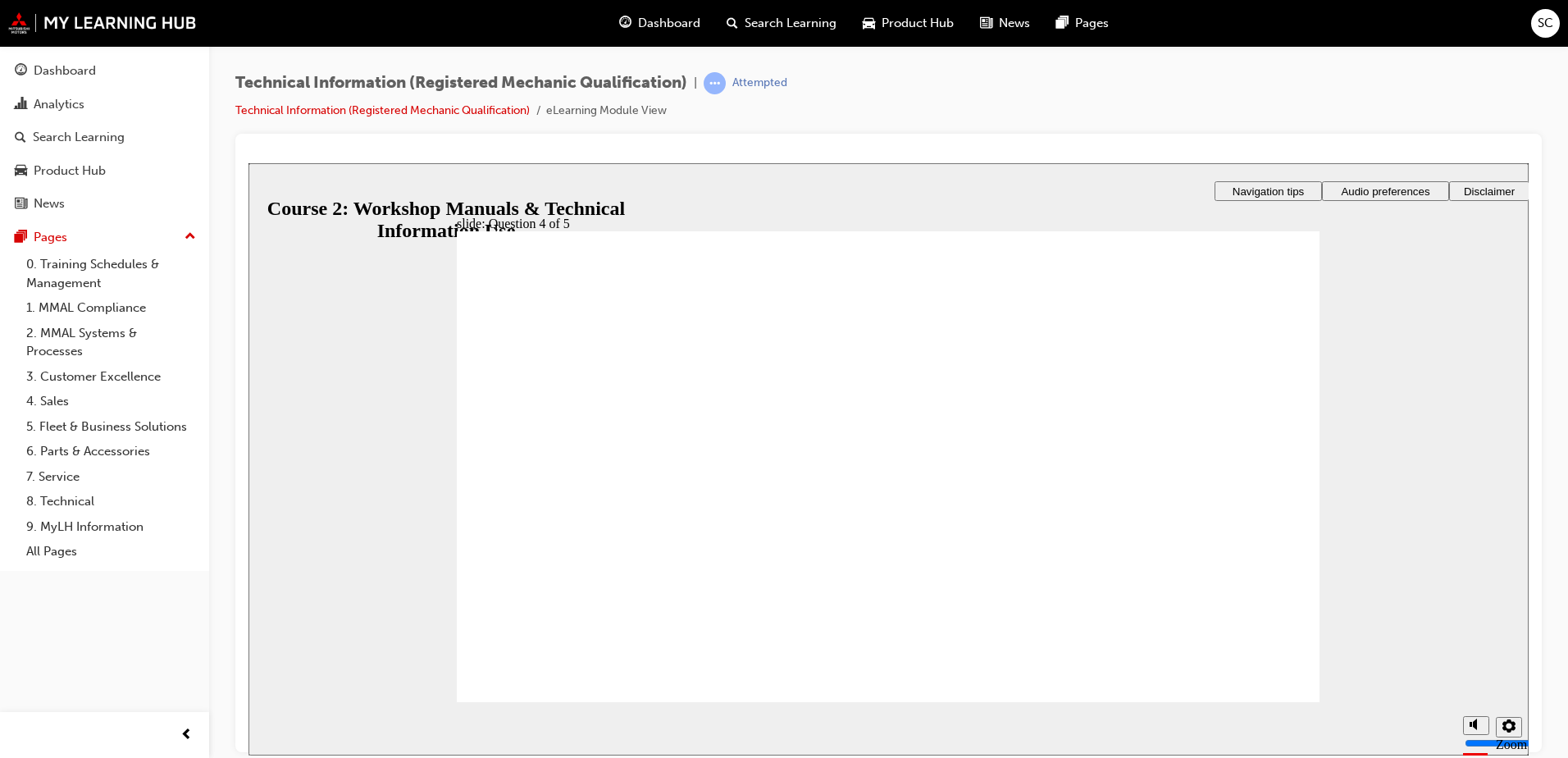
drag, startPoint x: 960, startPoint y: 394, endPoint x: 938, endPoint y: 558, distance: 165.5
drag, startPoint x: 959, startPoint y: 404, endPoint x: 907, endPoint y: 405, distance: 52.0
drag, startPoint x: 924, startPoint y: 502, endPoint x: 923, endPoint y: 412, distance: 90.0
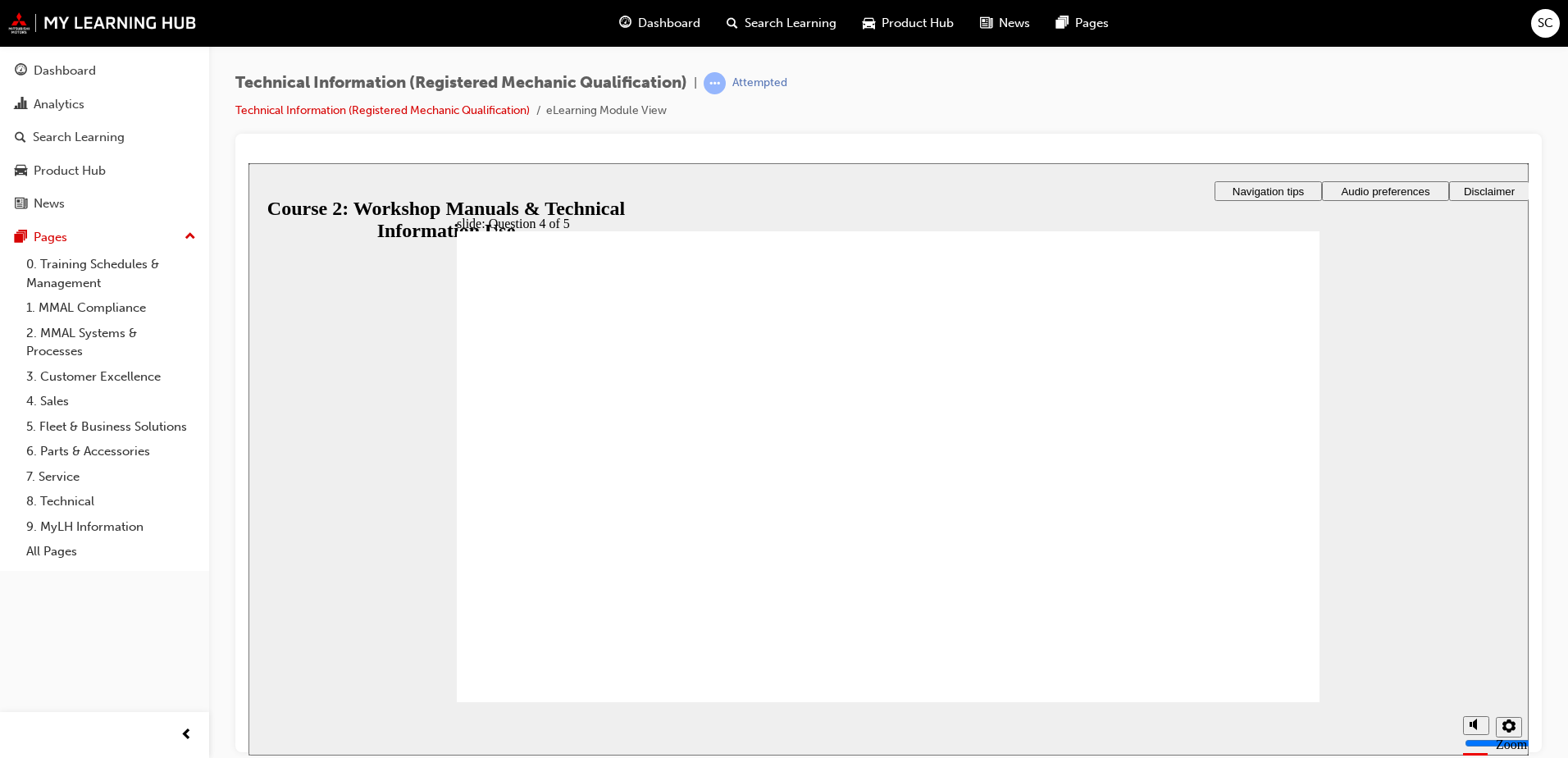
drag, startPoint x: 1241, startPoint y: 691, endPoint x: 1228, endPoint y: 687, distance: 13.6
radio input "true"
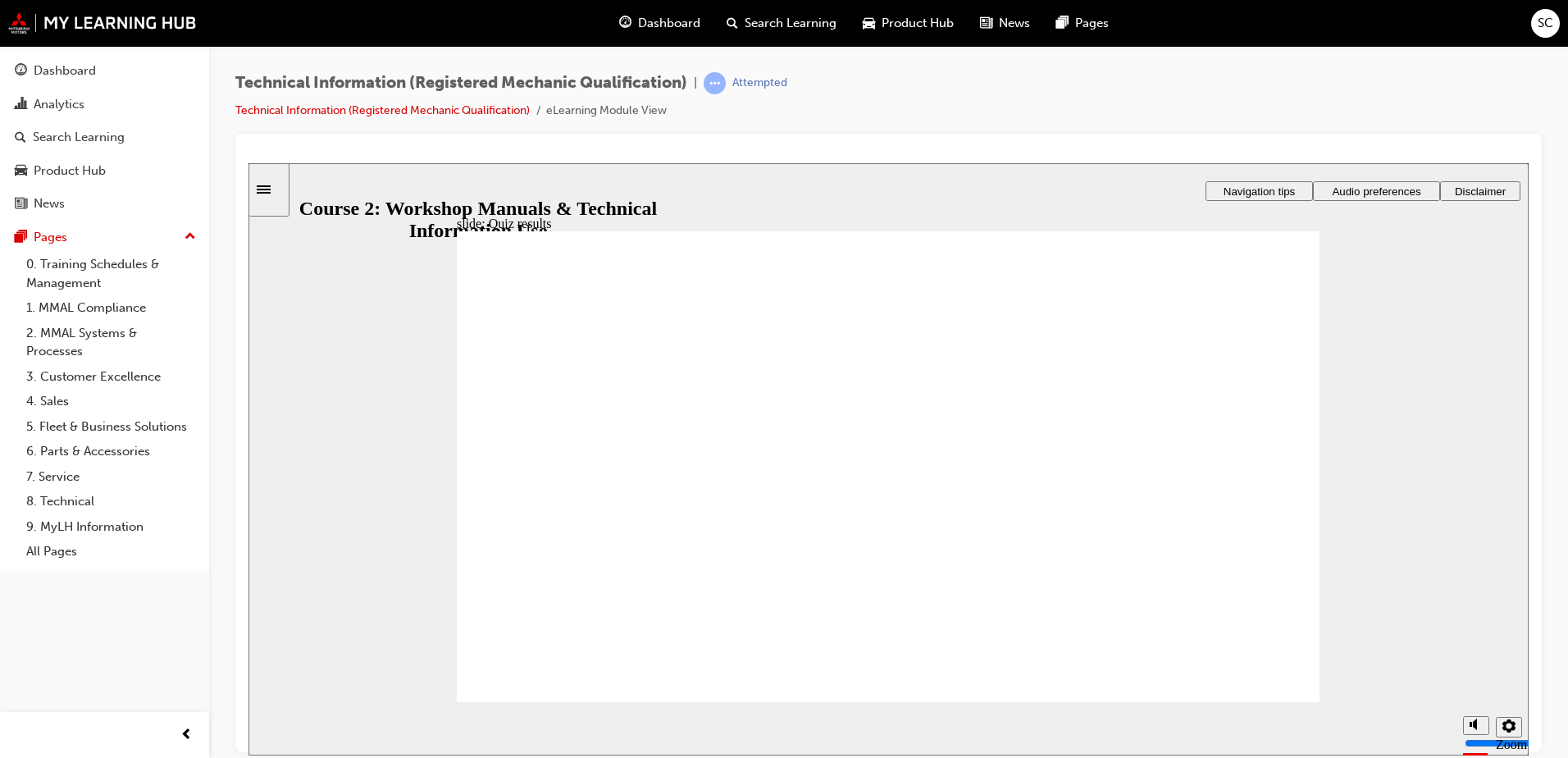
drag, startPoint x: 917, startPoint y: 626, endPoint x: 932, endPoint y: 628, distance: 15.1
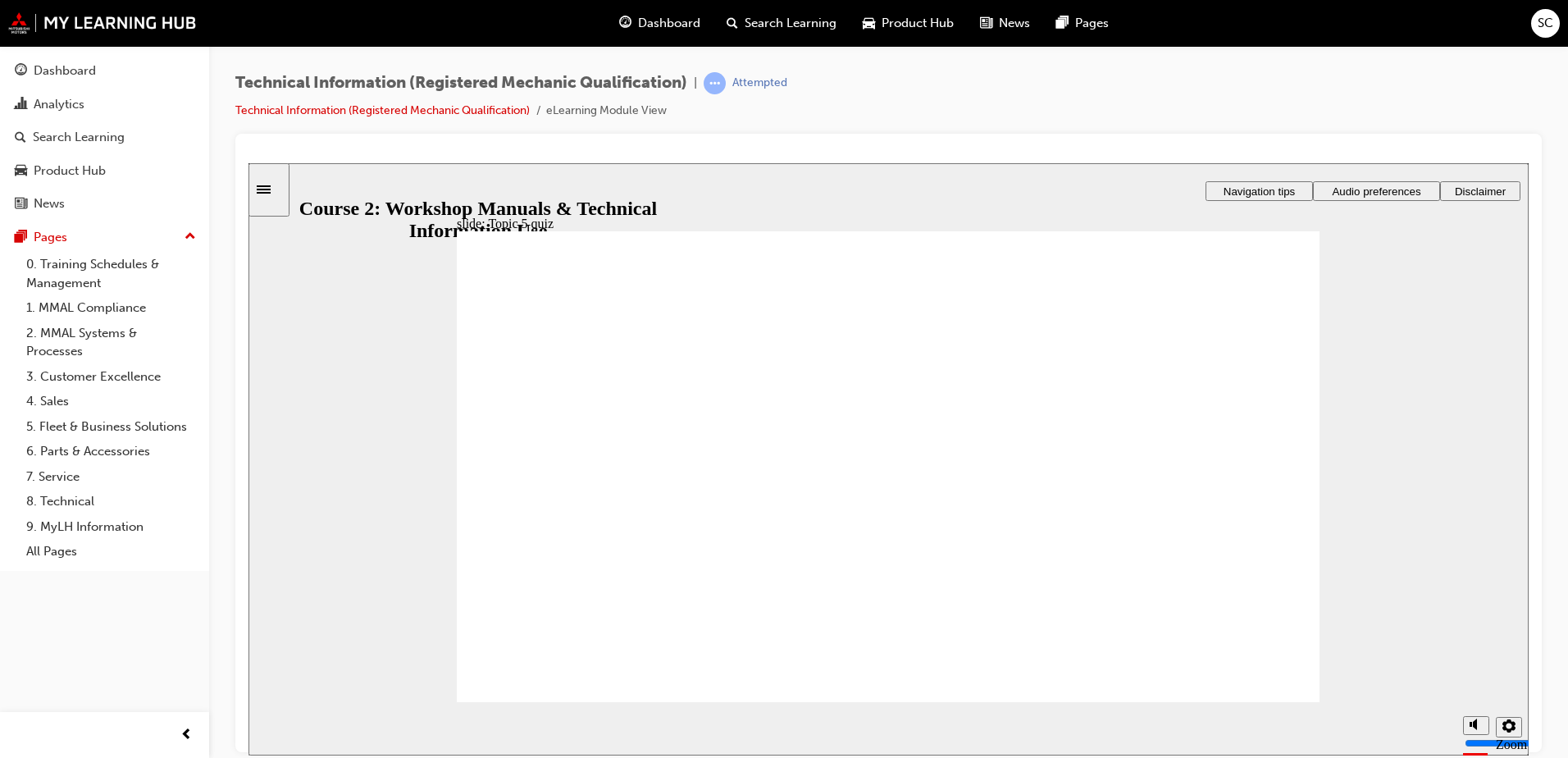
radio input "true"
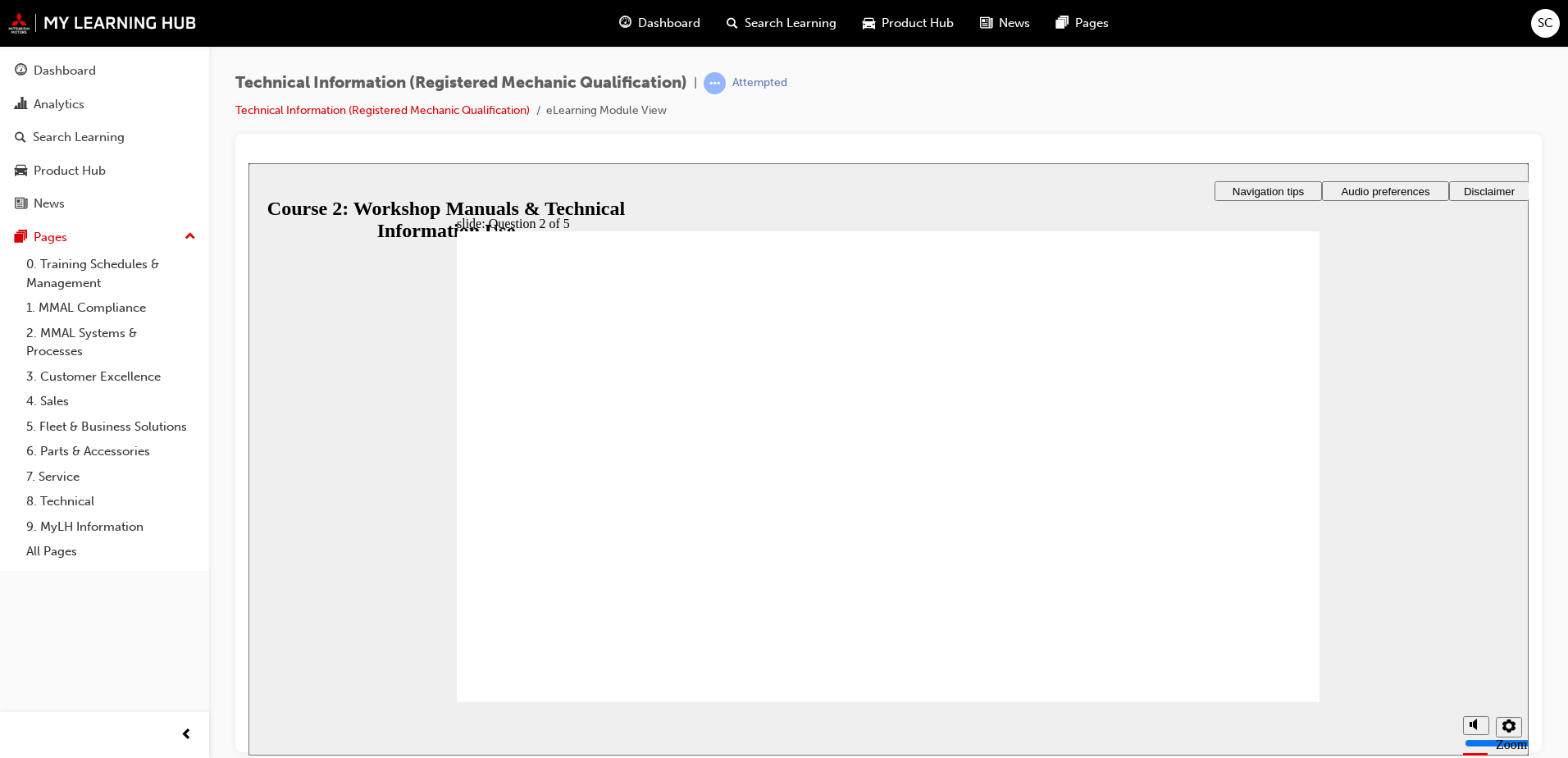
radio input "true"
checkbox input "true"
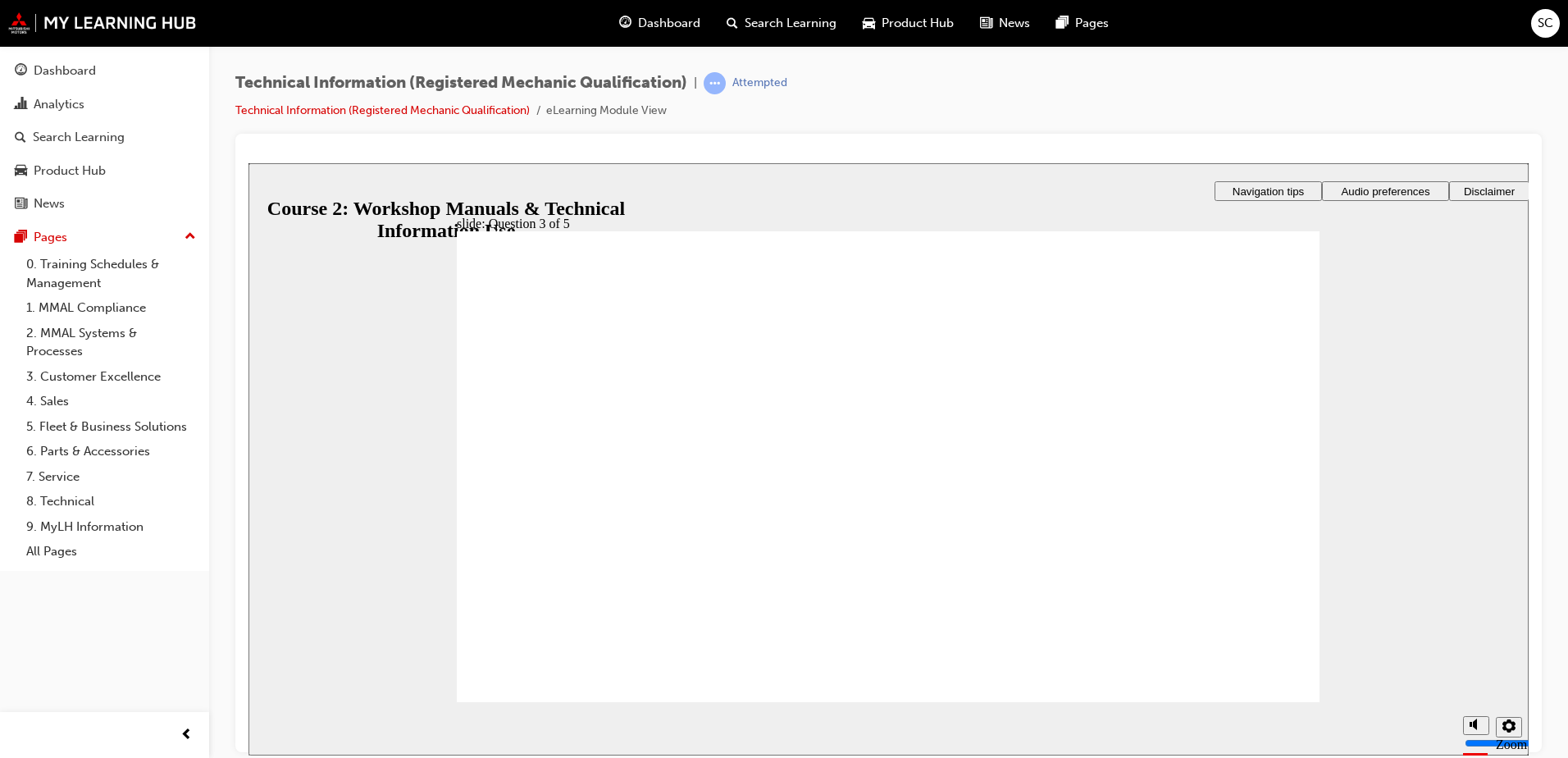
checkbox input "true"
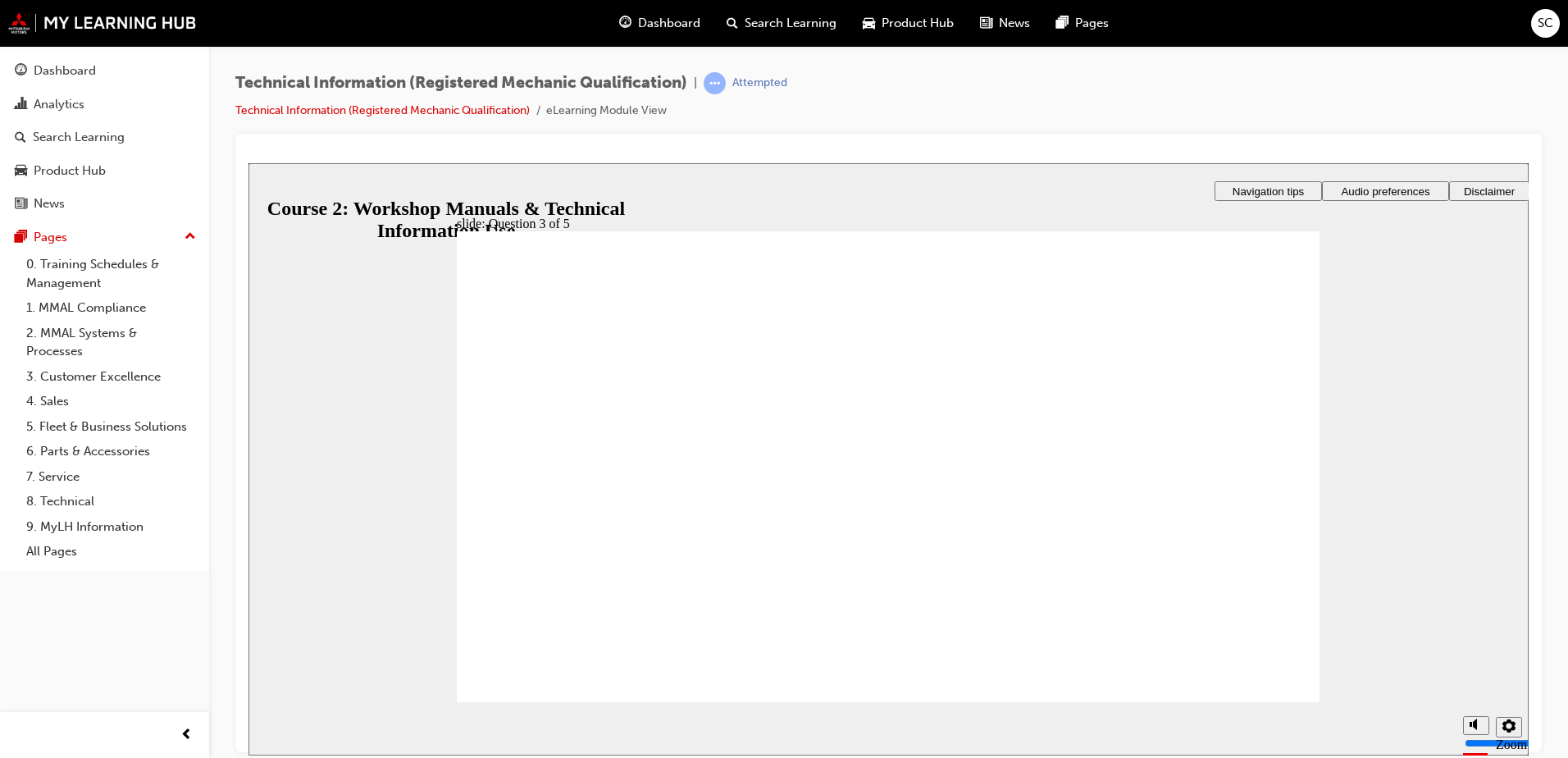
radio input "true"
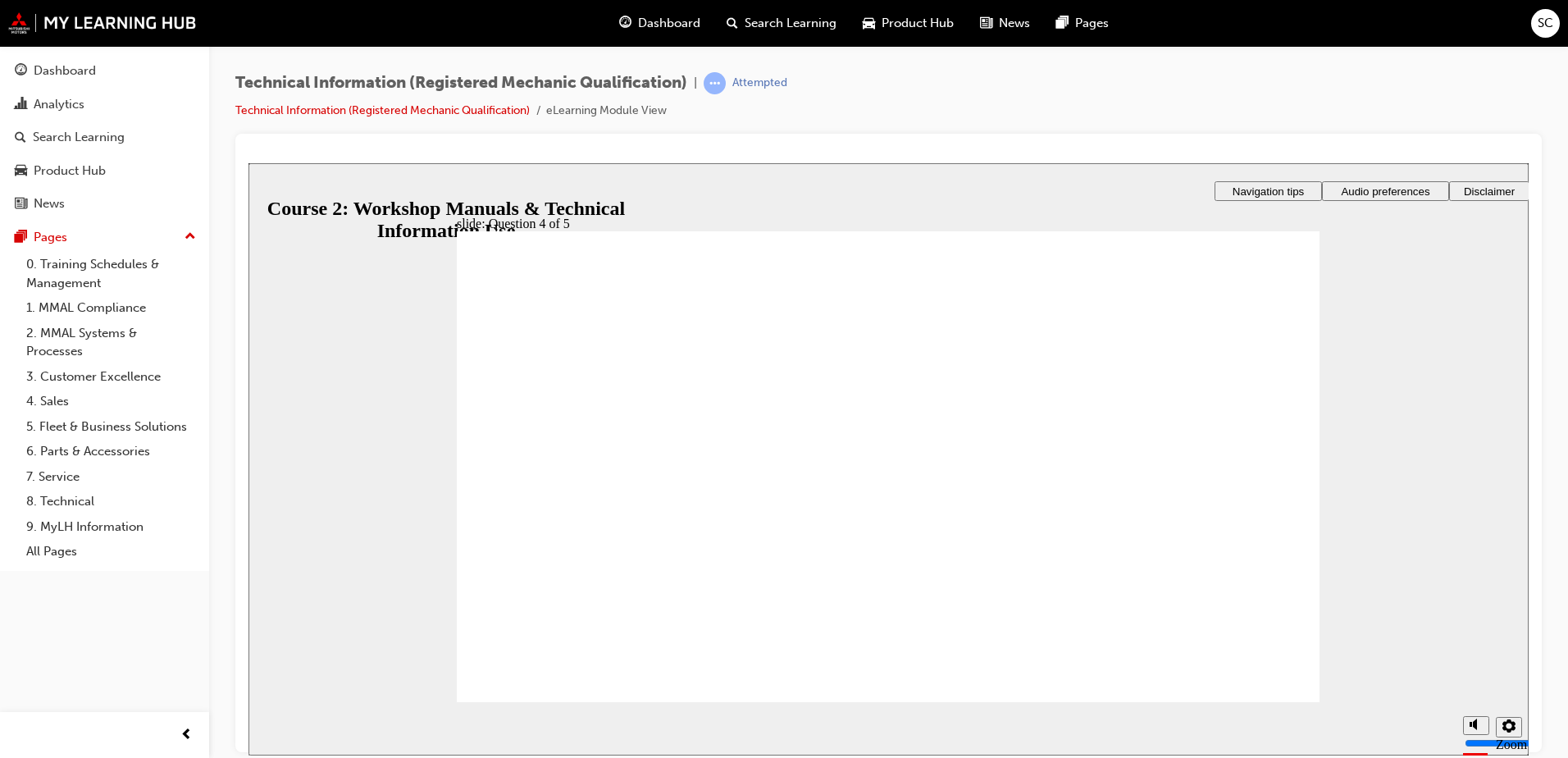
click at [1308, 701] on div "slide: Question 4 of 5 Rectangle 1 That’s right! You selected the correct respo…" at bounding box center [888, 458] width 1280 height 592
radio input "true"
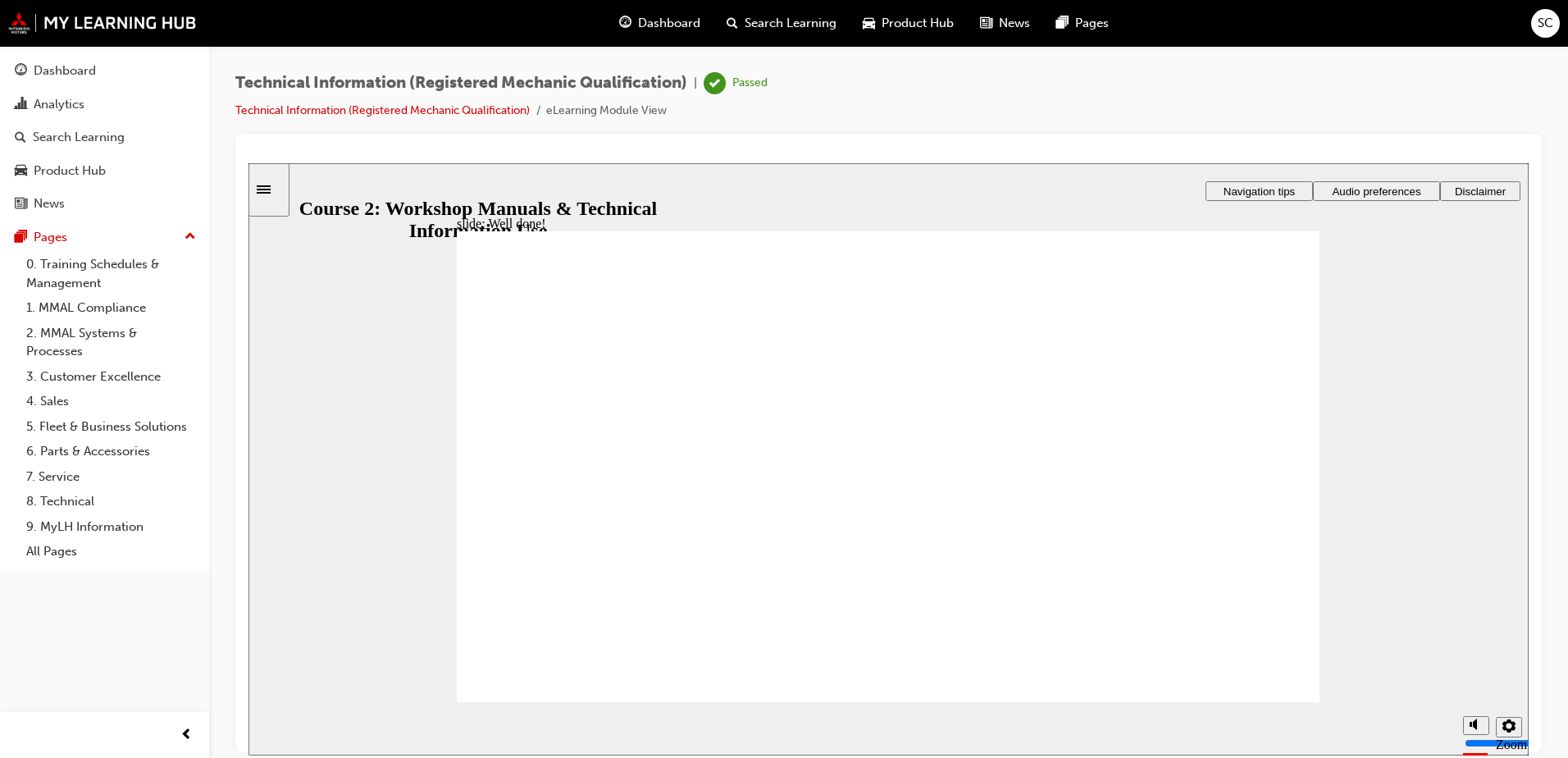
drag, startPoint x: 1281, startPoint y: 287, endPoint x: 1273, endPoint y: 309, distance: 23.4
click at [657, 17] on span "Dashboard" at bounding box center [669, 23] width 62 height 19
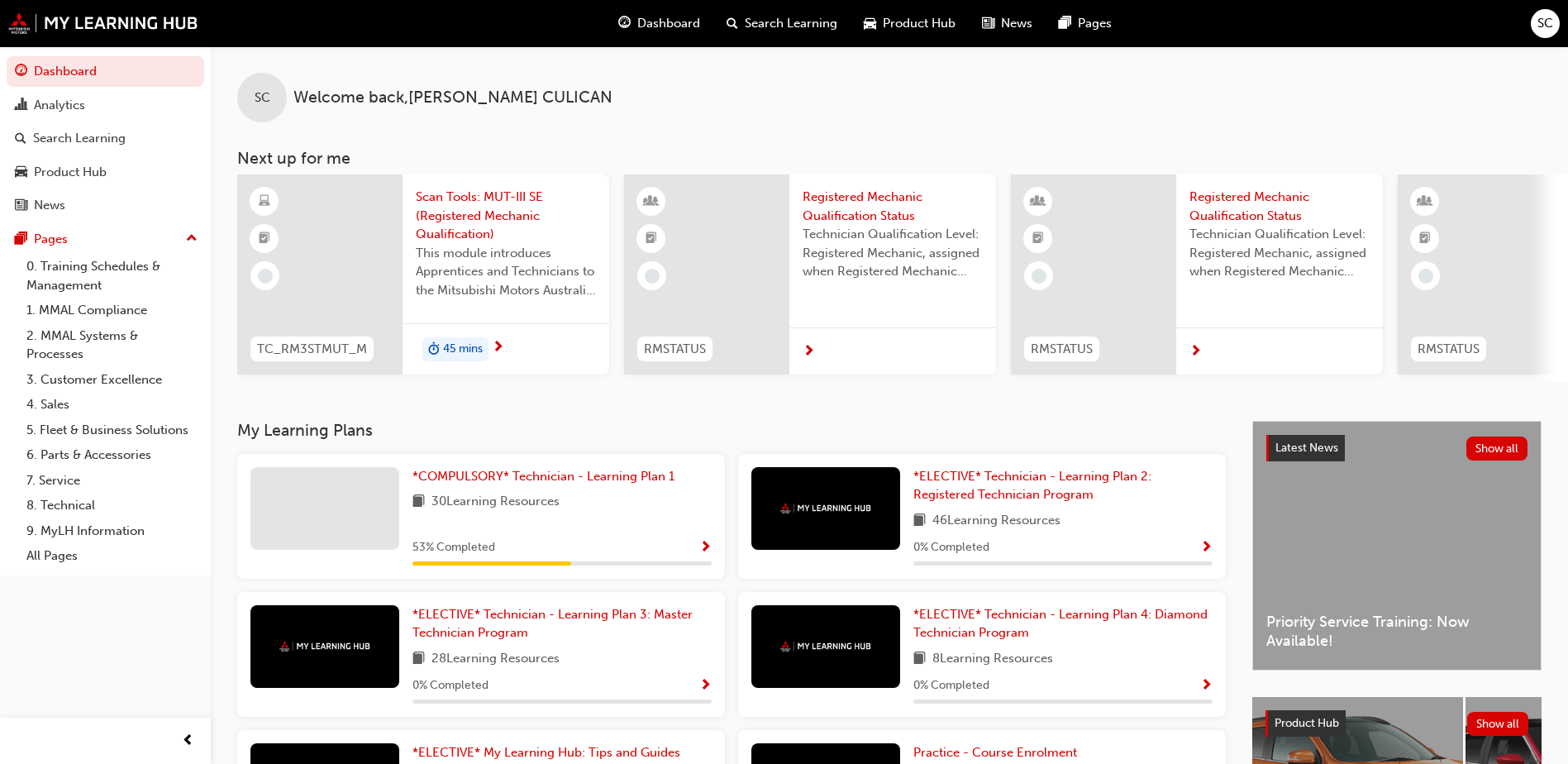
click at [491, 276] on span "This module introduces Apprentices and Technicians to the Mitsubishi Motors Aus…" at bounding box center [506, 272] width 180 height 56
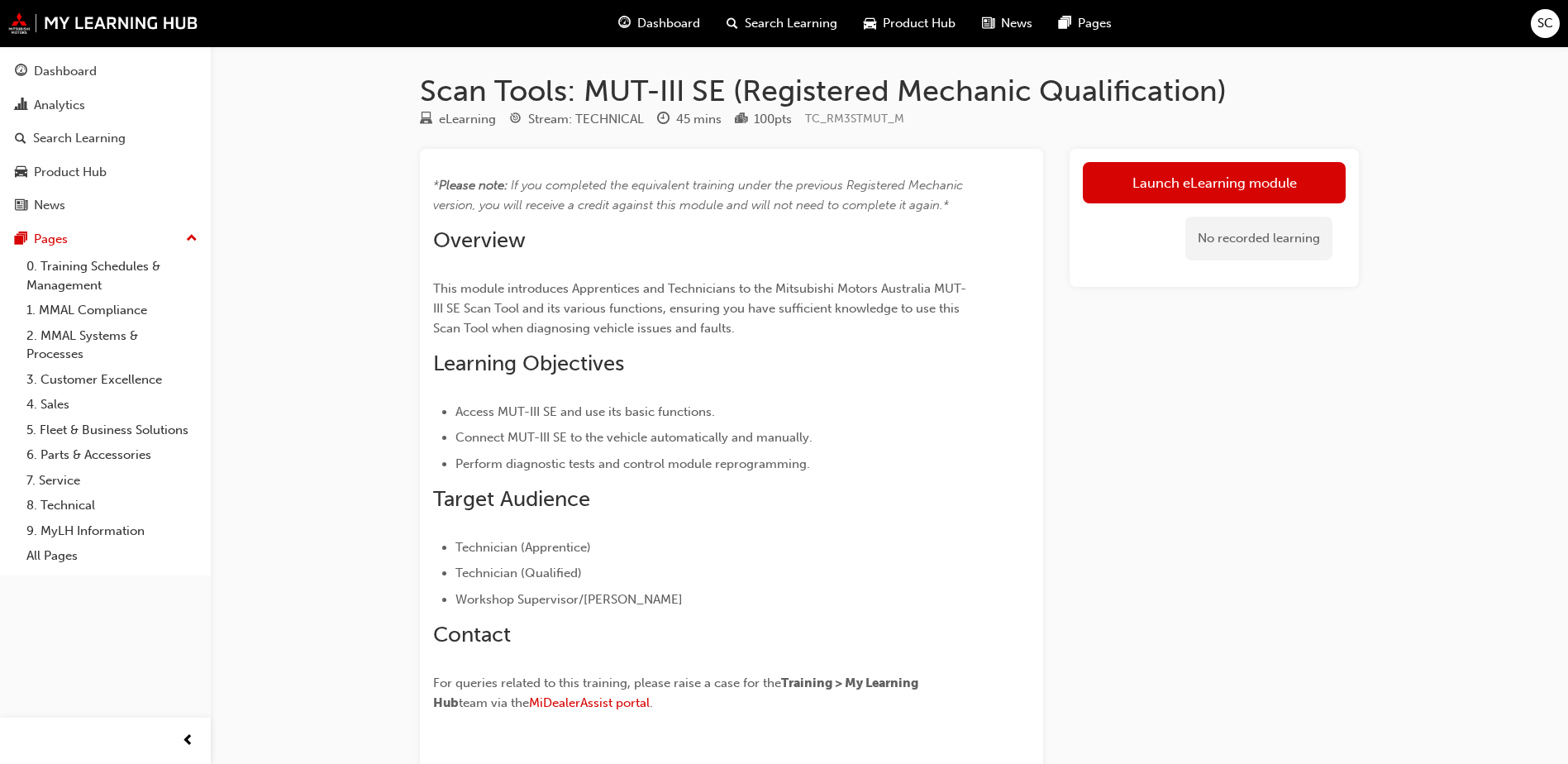
click at [648, 25] on span "Dashboard" at bounding box center [668, 23] width 63 height 19
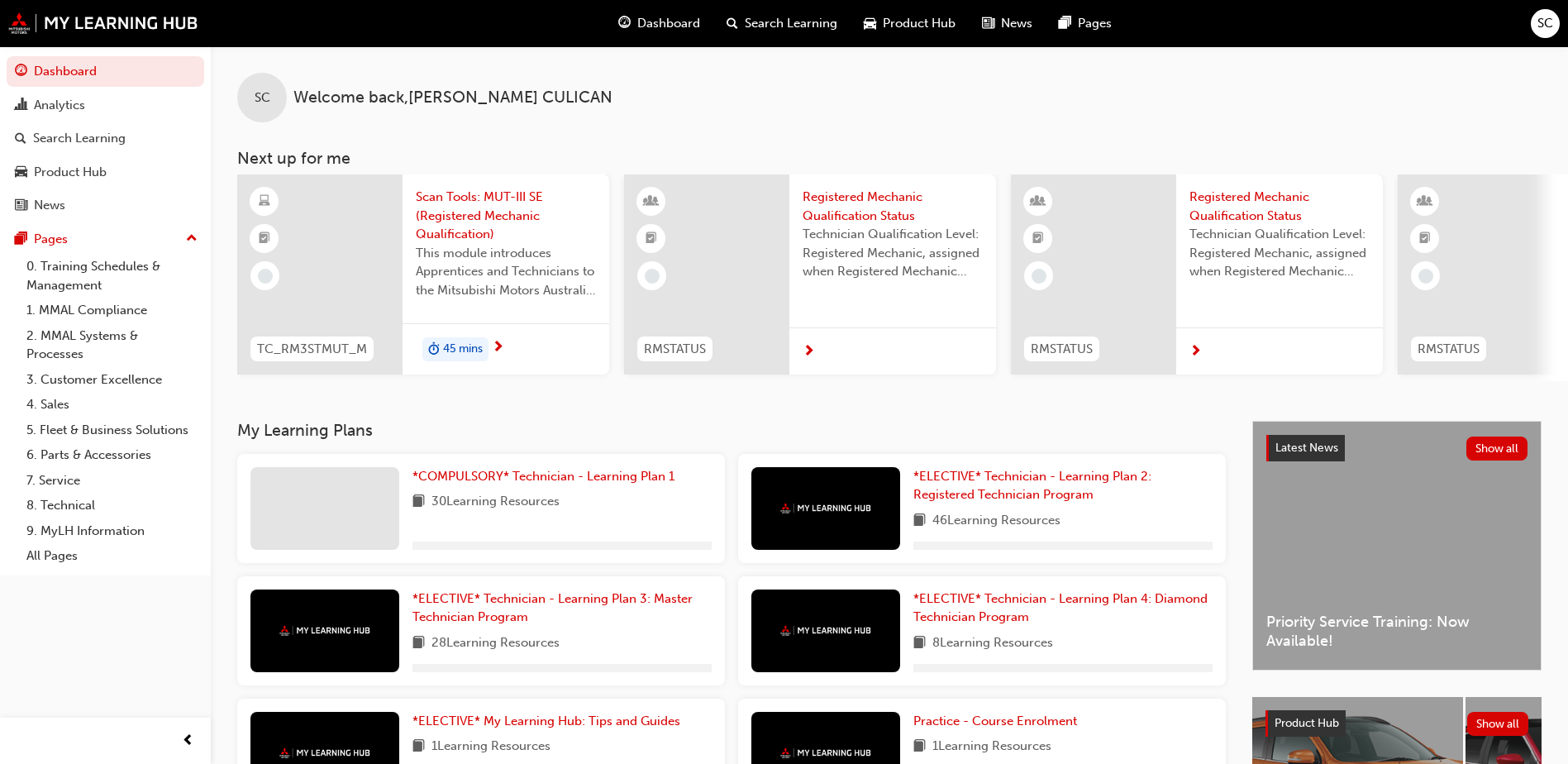
click at [1547, 27] on span "SC" at bounding box center [1545, 23] width 15 height 19
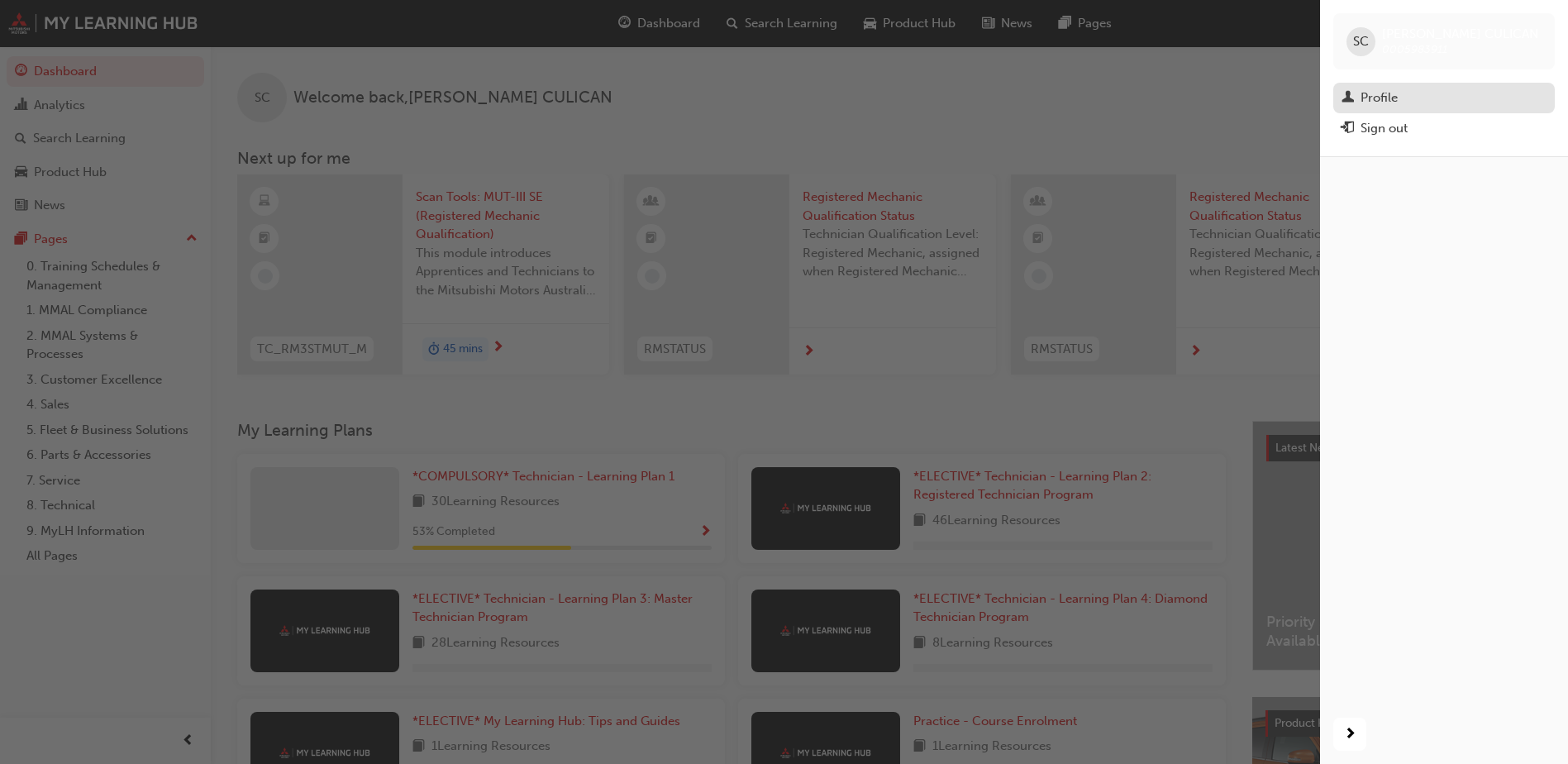
click at [1396, 93] on div "Profile" at bounding box center [1378, 97] width 37 height 19
